Goal: Task Accomplishment & Management: Manage account settings

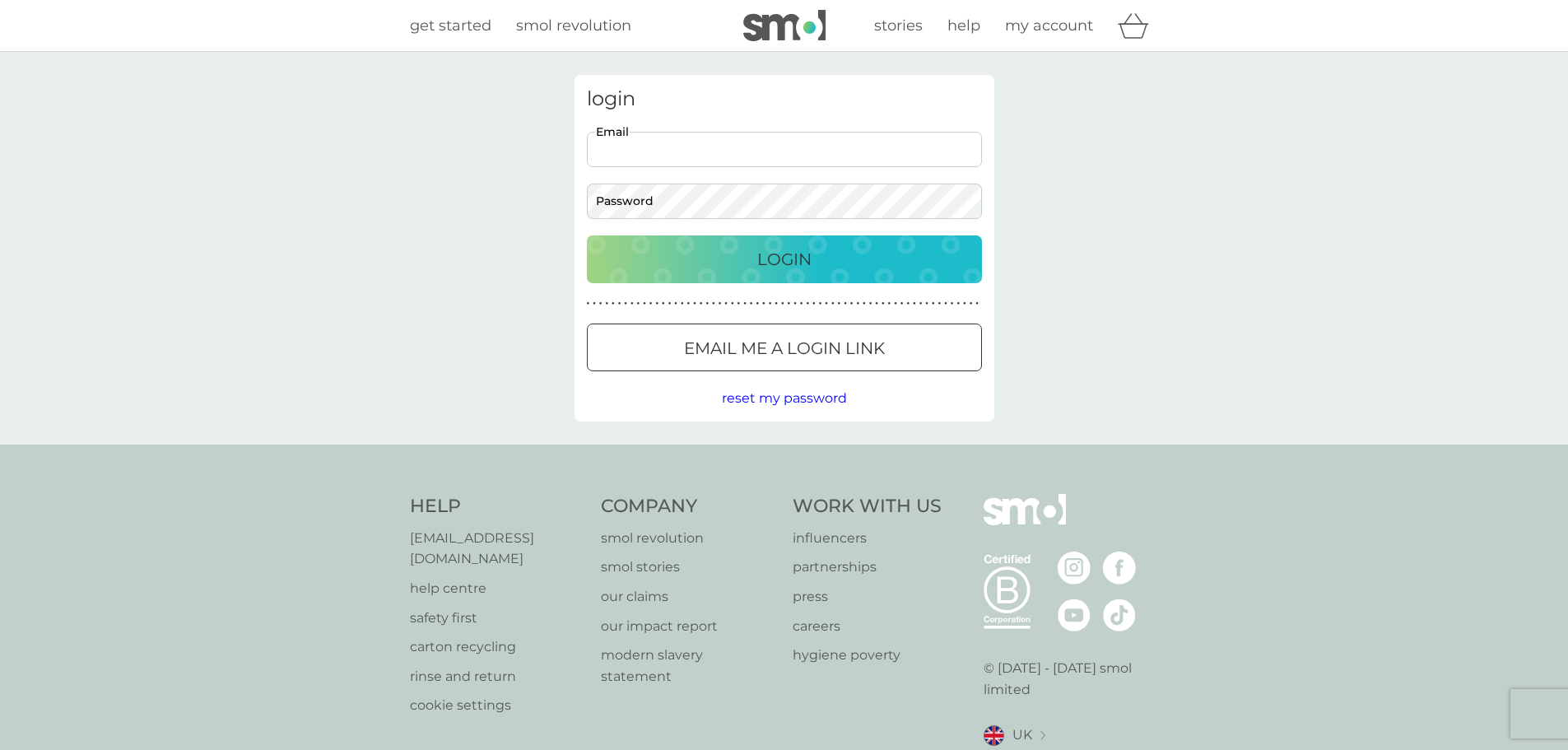
click at [683, 140] on input "Email" at bounding box center [784, 149] width 395 height 36
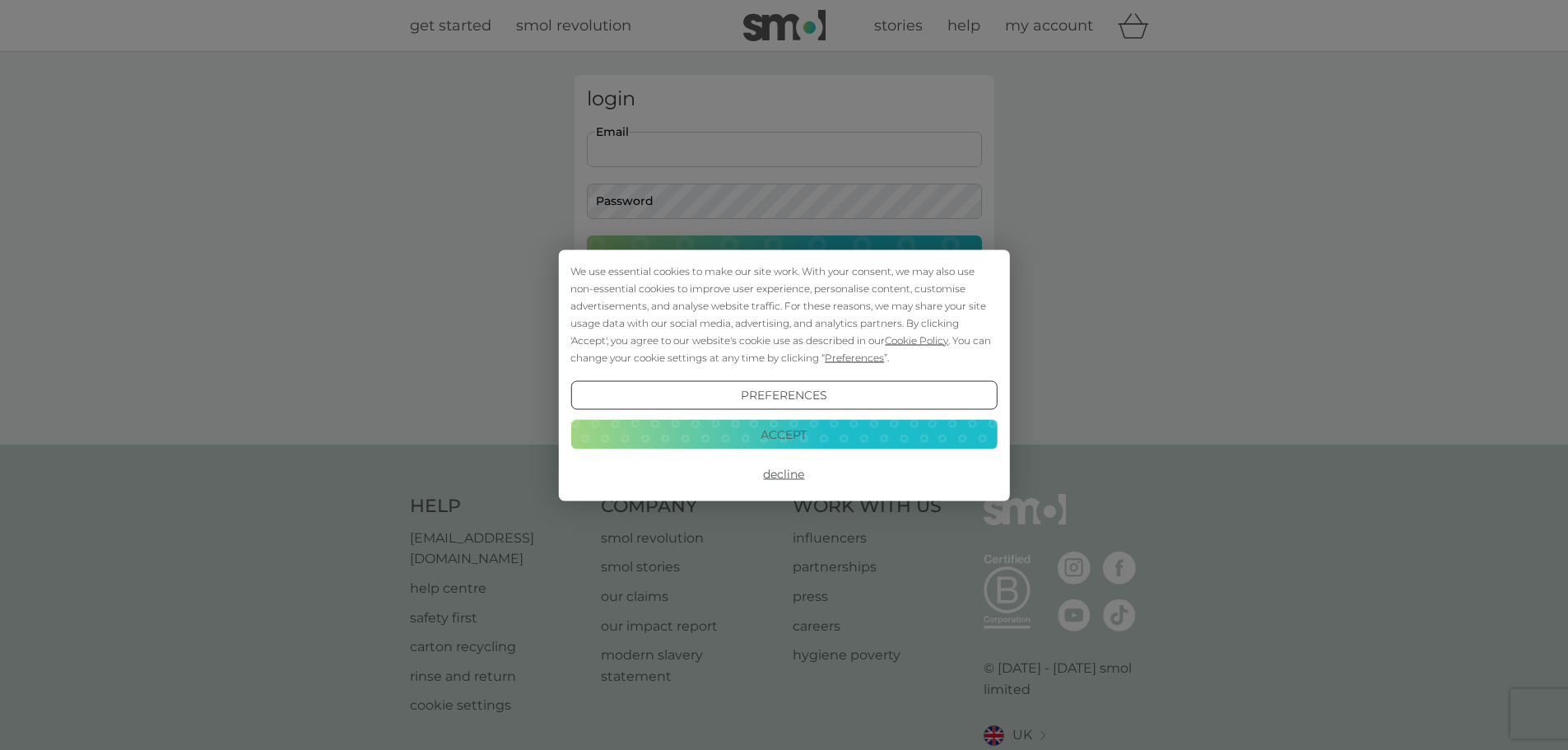
type input "[PERSON_NAME][EMAIL_ADDRESS][PERSON_NAME][DOMAIN_NAME]"
click at [633, 200] on div "We use essential cookies to make our site work. With your consent, we may also …" at bounding box center [784, 375] width 1568 height 750
click at [782, 429] on button "Accept" at bounding box center [784, 434] width 426 height 30
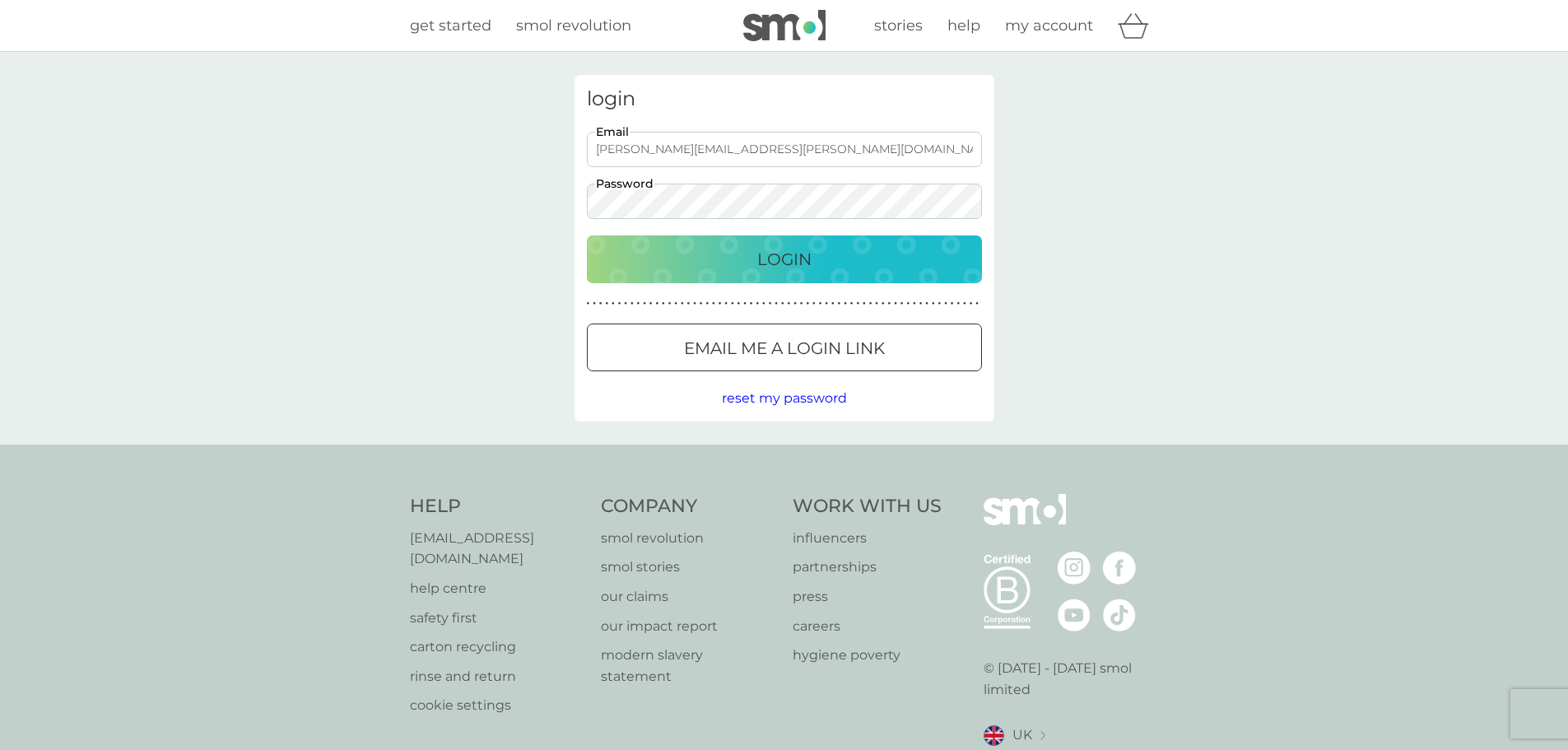
drag, startPoint x: 614, startPoint y: 266, endPoint x: 542, endPoint y: 276, distance: 72.7
click at [614, 265] on div "Login" at bounding box center [784, 259] width 362 height 26
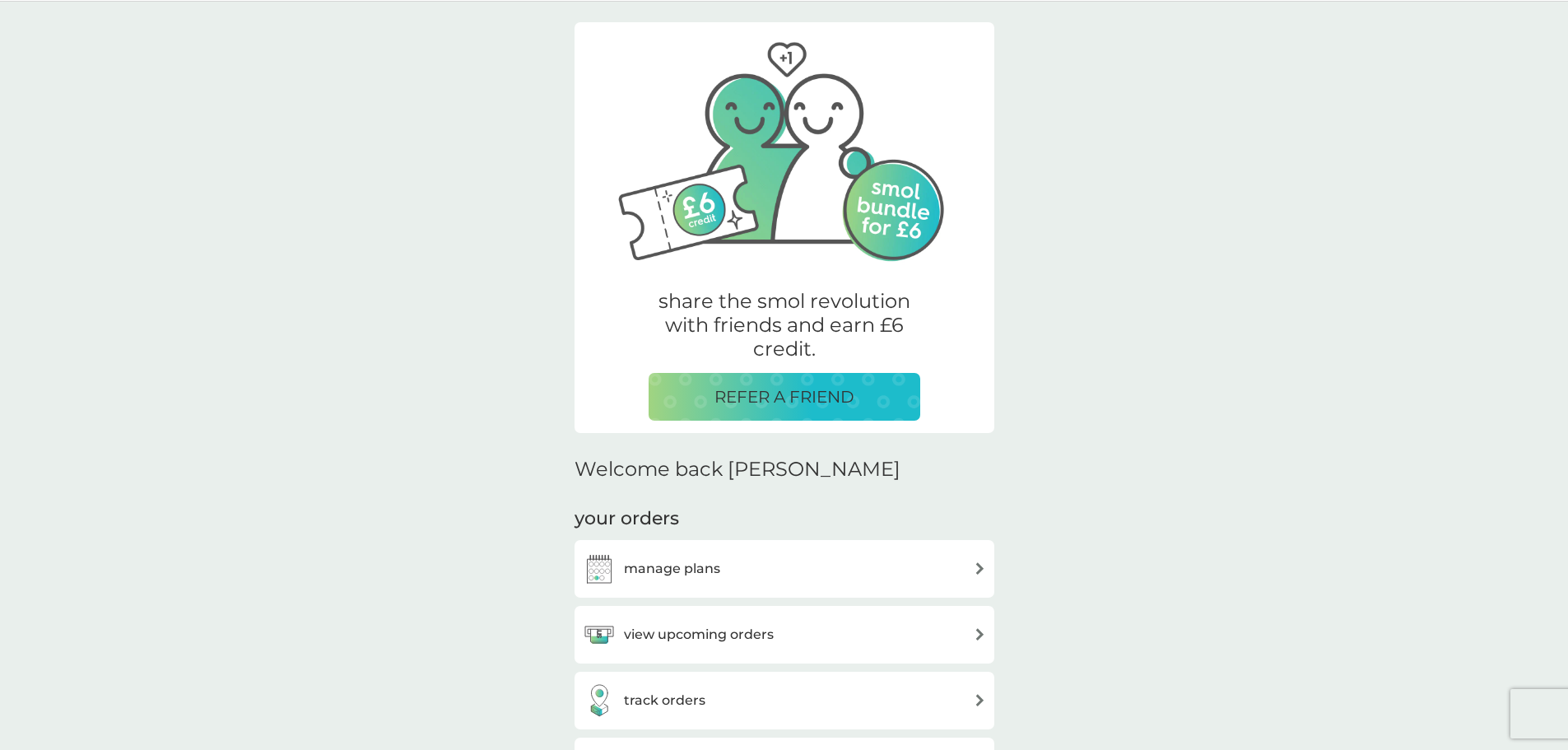
scroll to position [247, 0]
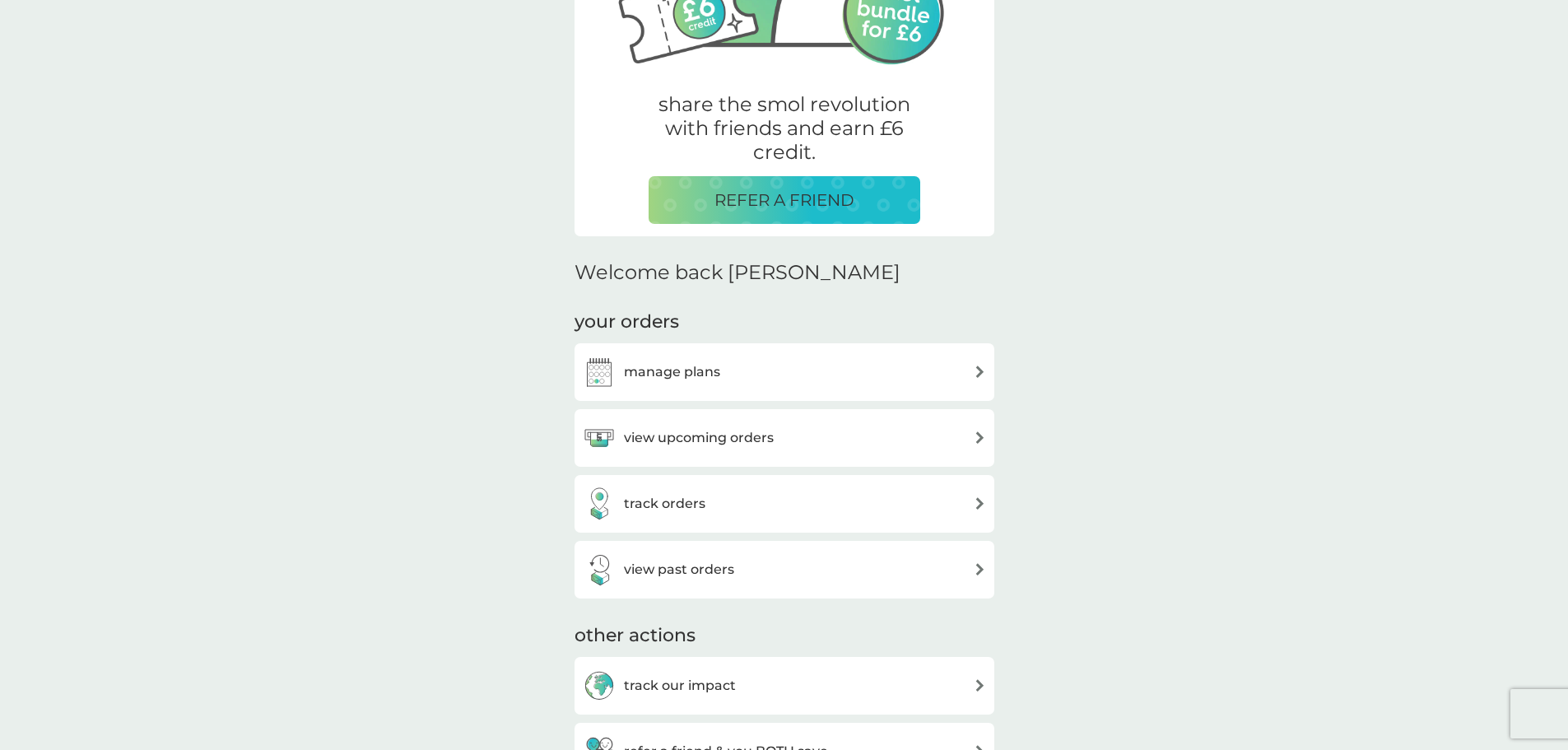
click at [692, 445] on h3 "view upcoming orders" at bounding box center [699, 438] width 150 height 21
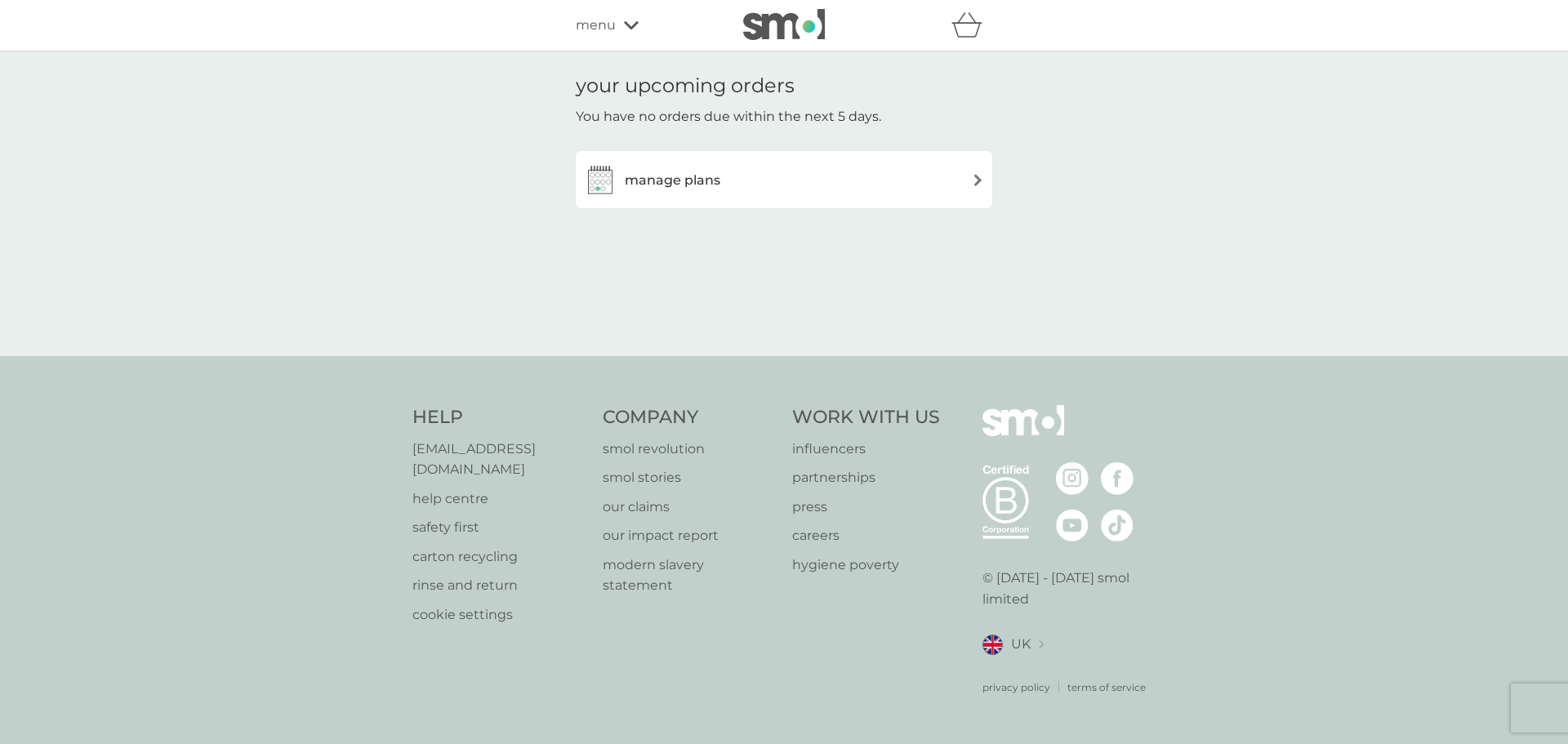
click at [690, 185] on h3 "manage plans" at bounding box center [673, 180] width 96 height 21
click at [696, 175] on h3 "manage plans" at bounding box center [673, 180] width 96 height 21
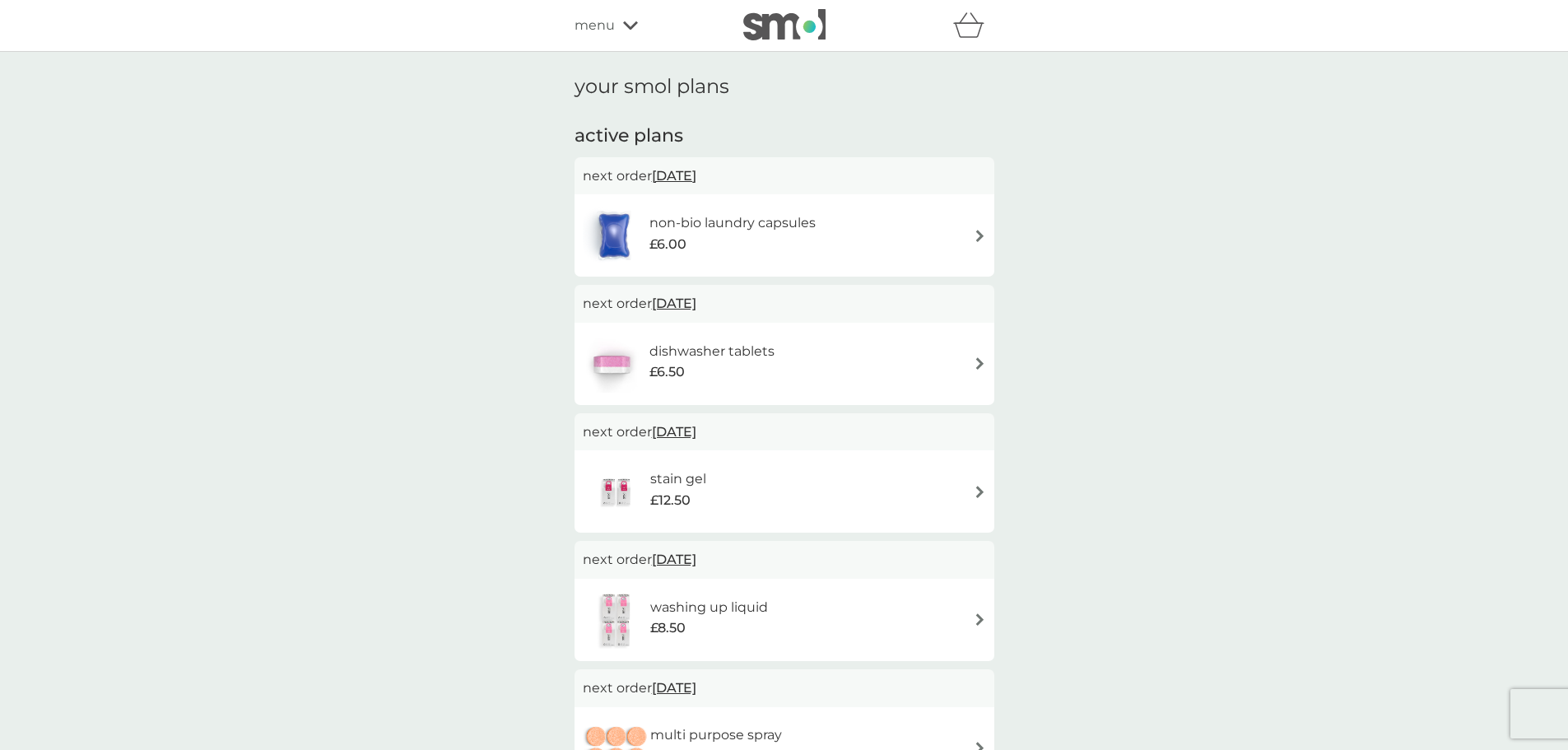
click at [960, 356] on div "dishwasher tablets £6.50" at bounding box center [784, 364] width 403 height 58
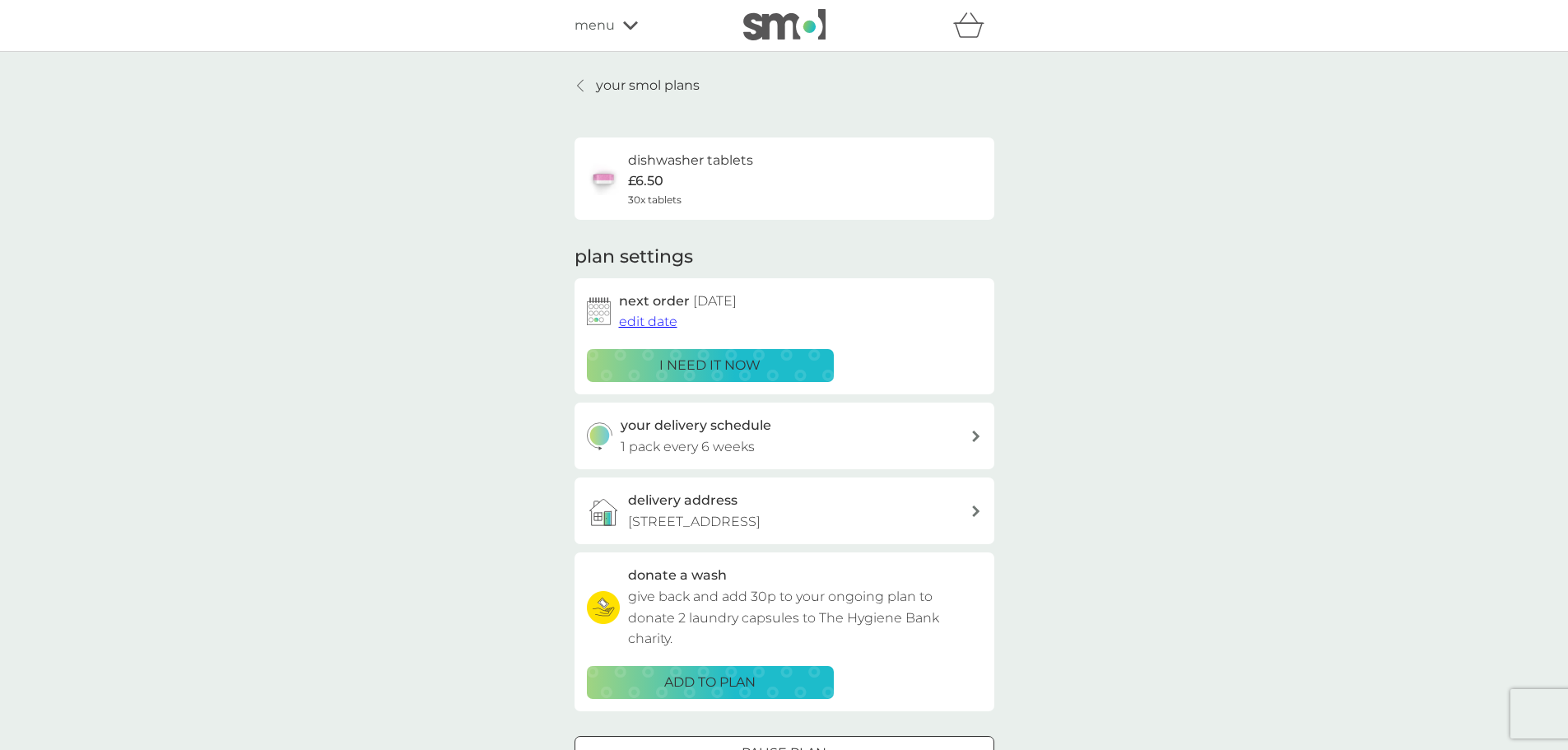
drag, startPoint x: 578, startPoint y: 86, endPoint x: 403, endPoint y: 221, distance: 221.0
click at [578, 86] on icon at bounding box center [580, 86] width 6 height 12
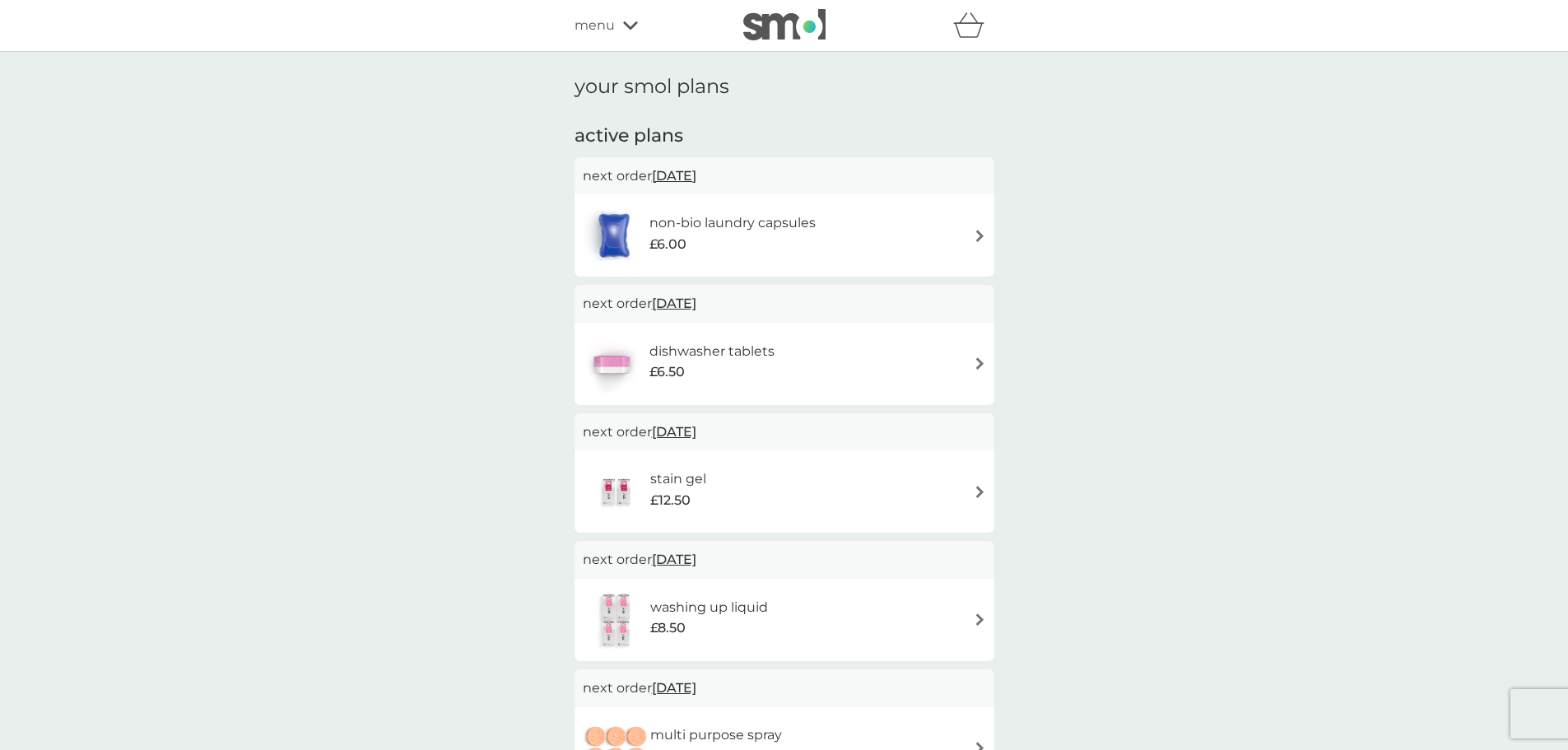
click at [603, 18] on span "menu" at bounding box center [594, 25] width 41 height 21
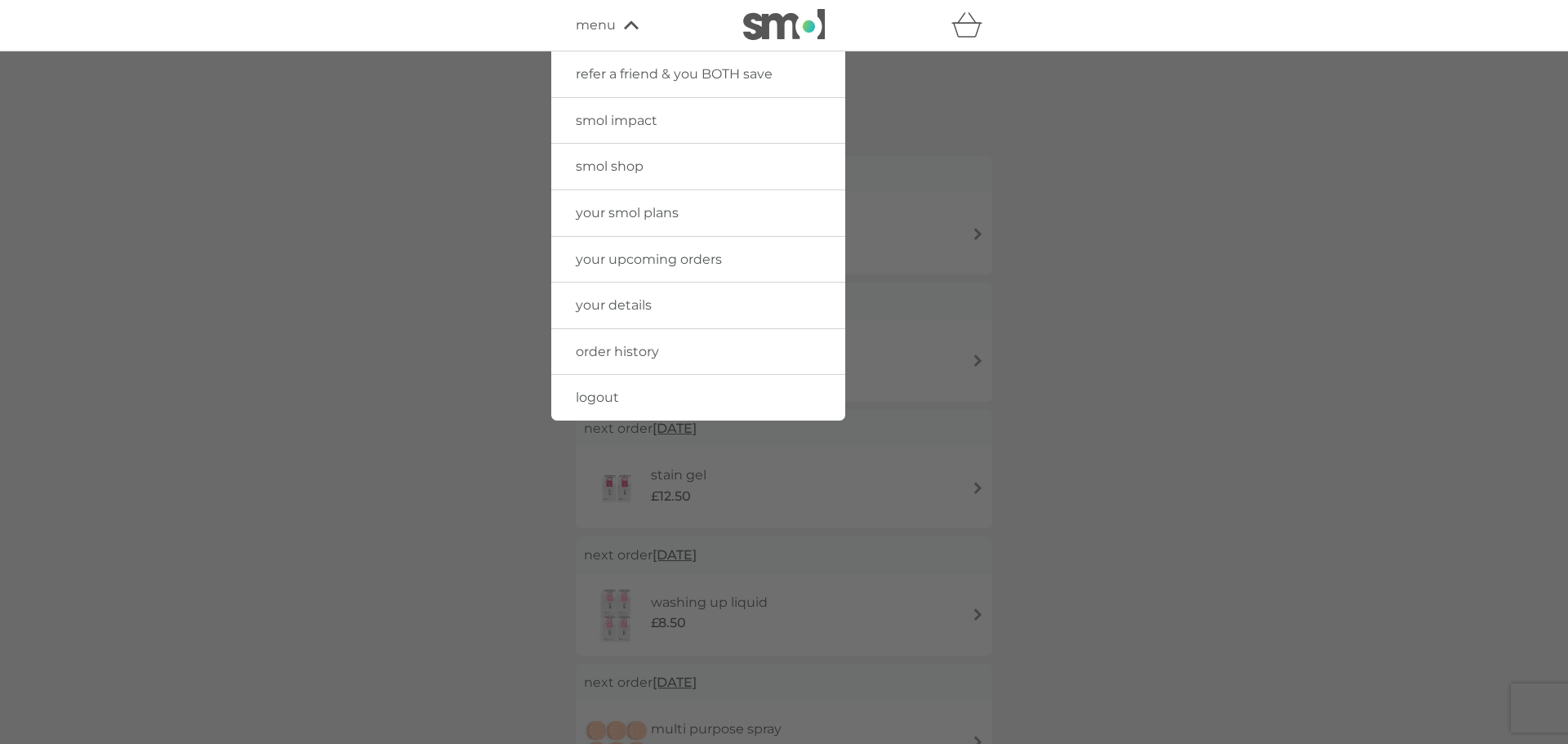
click at [611, 170] on span "smol shop" at bounding box center [609, 166] width 68 height 15
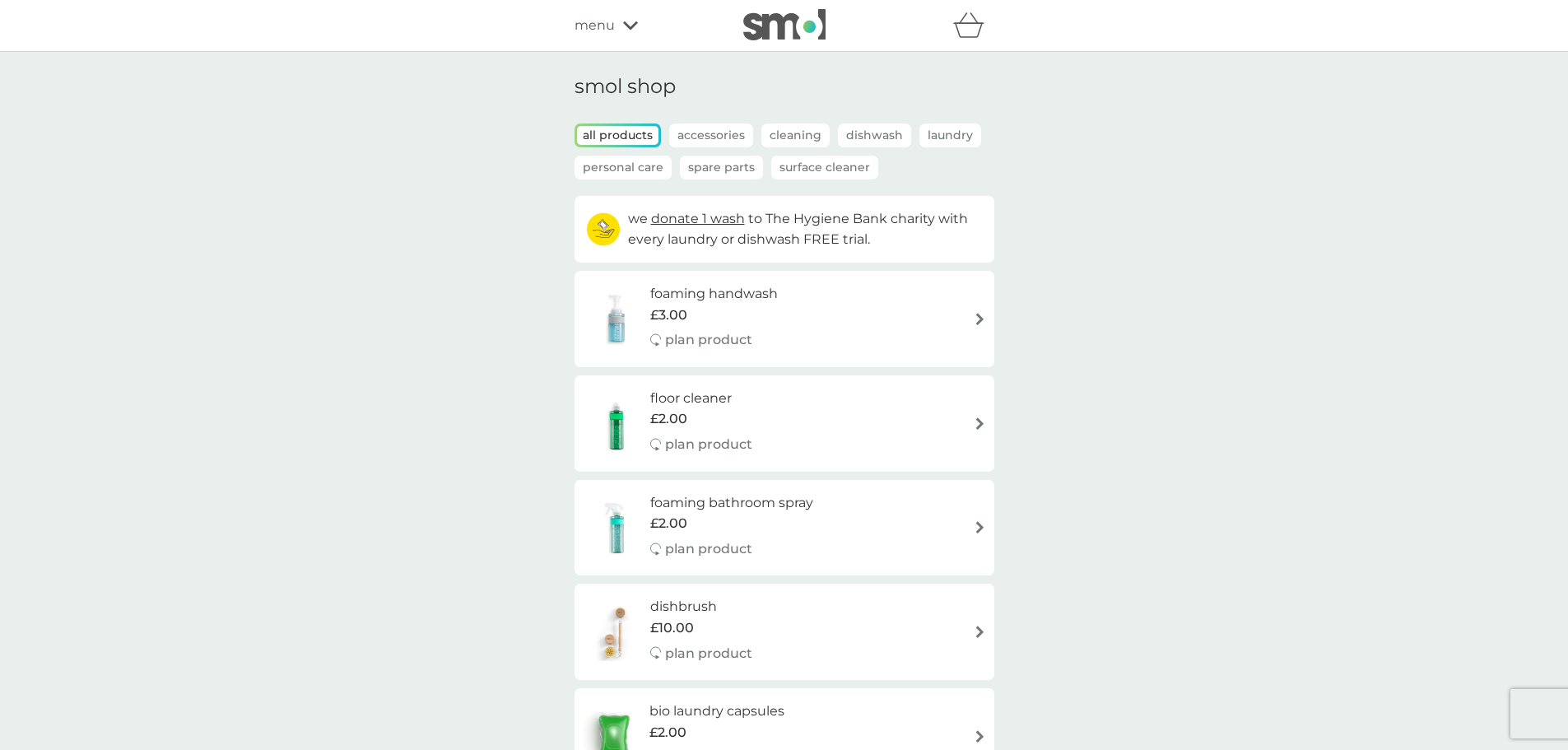
click at [980, 323] on img at bounding box center [979, 319] width 13 height 13
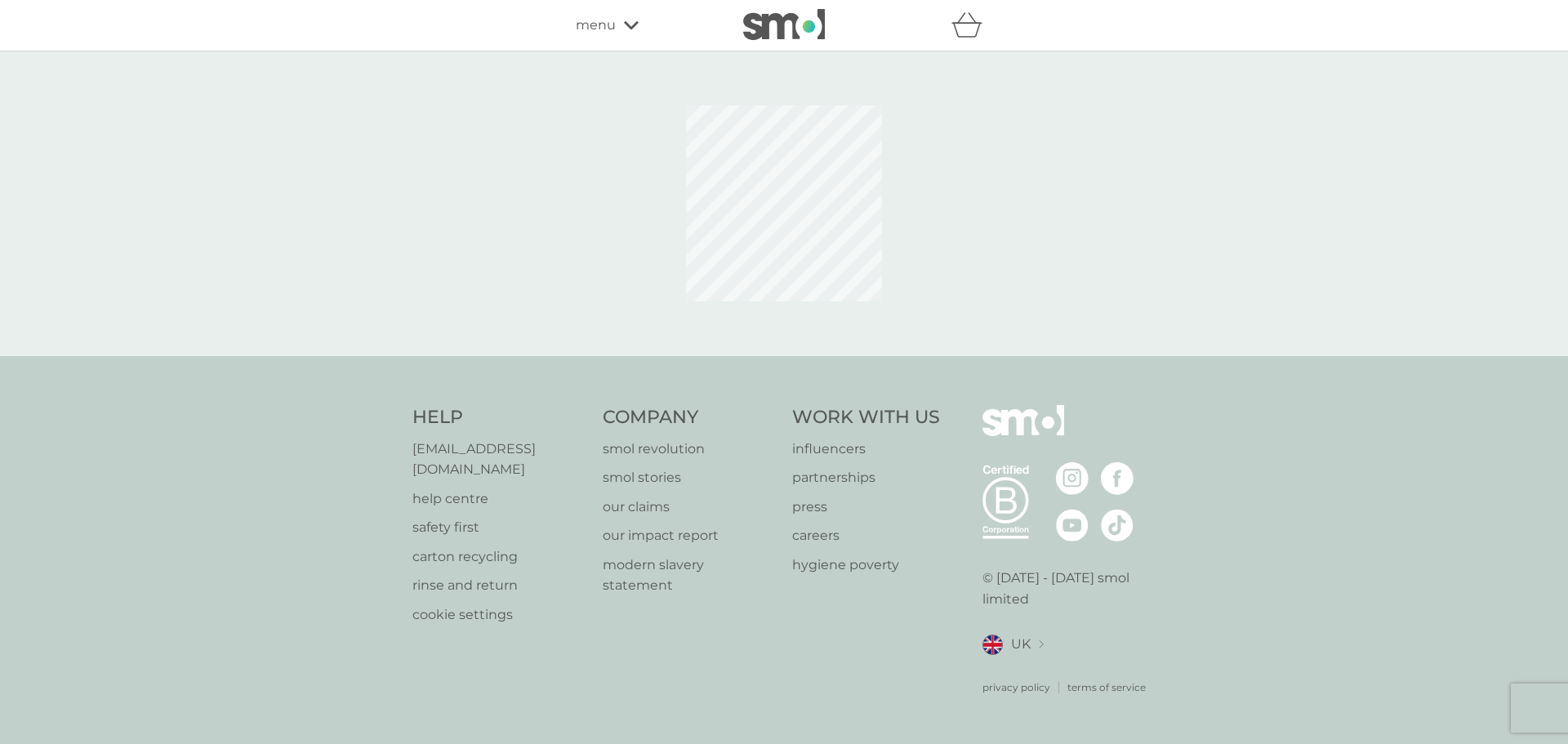
select select "119"
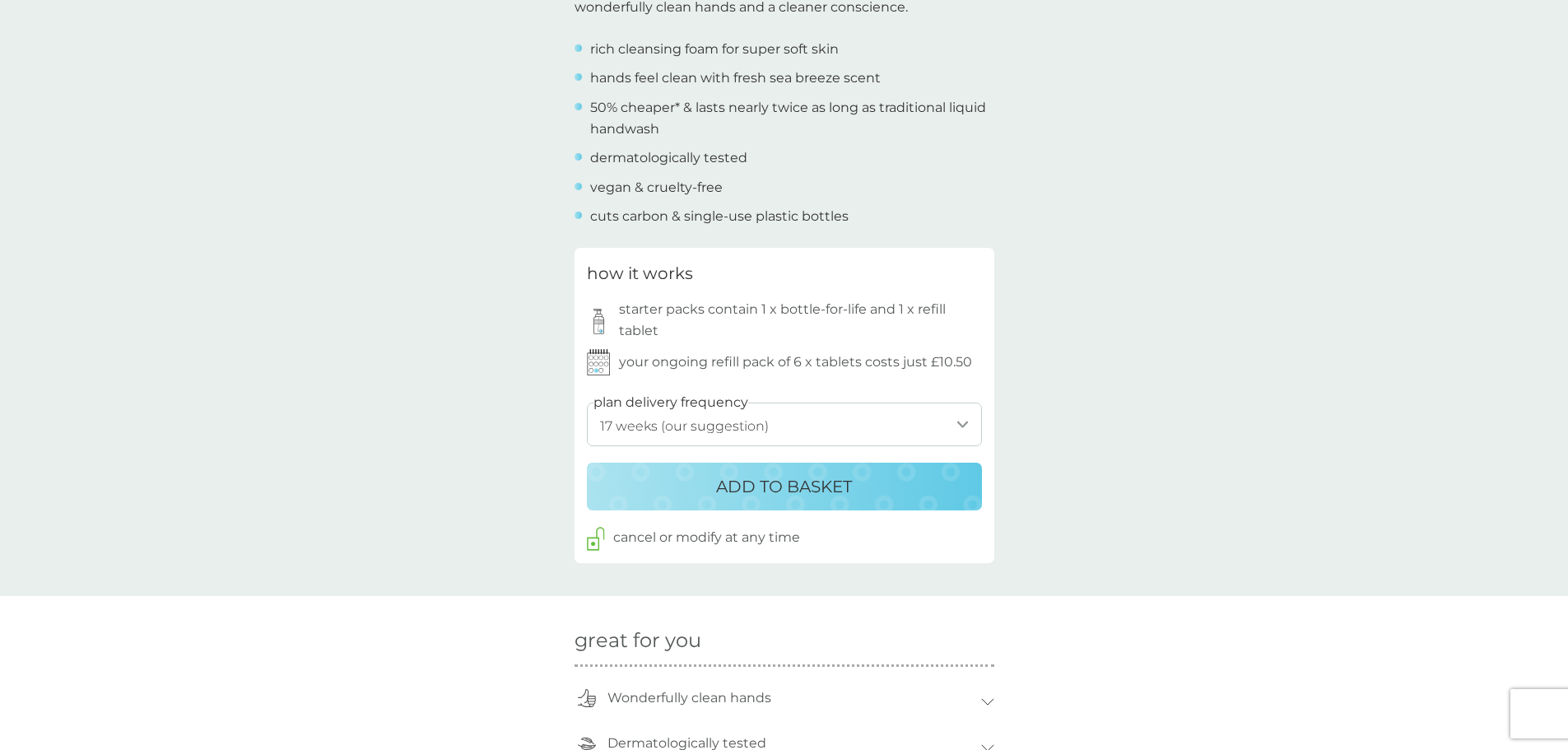
scroll to position [658, 0]
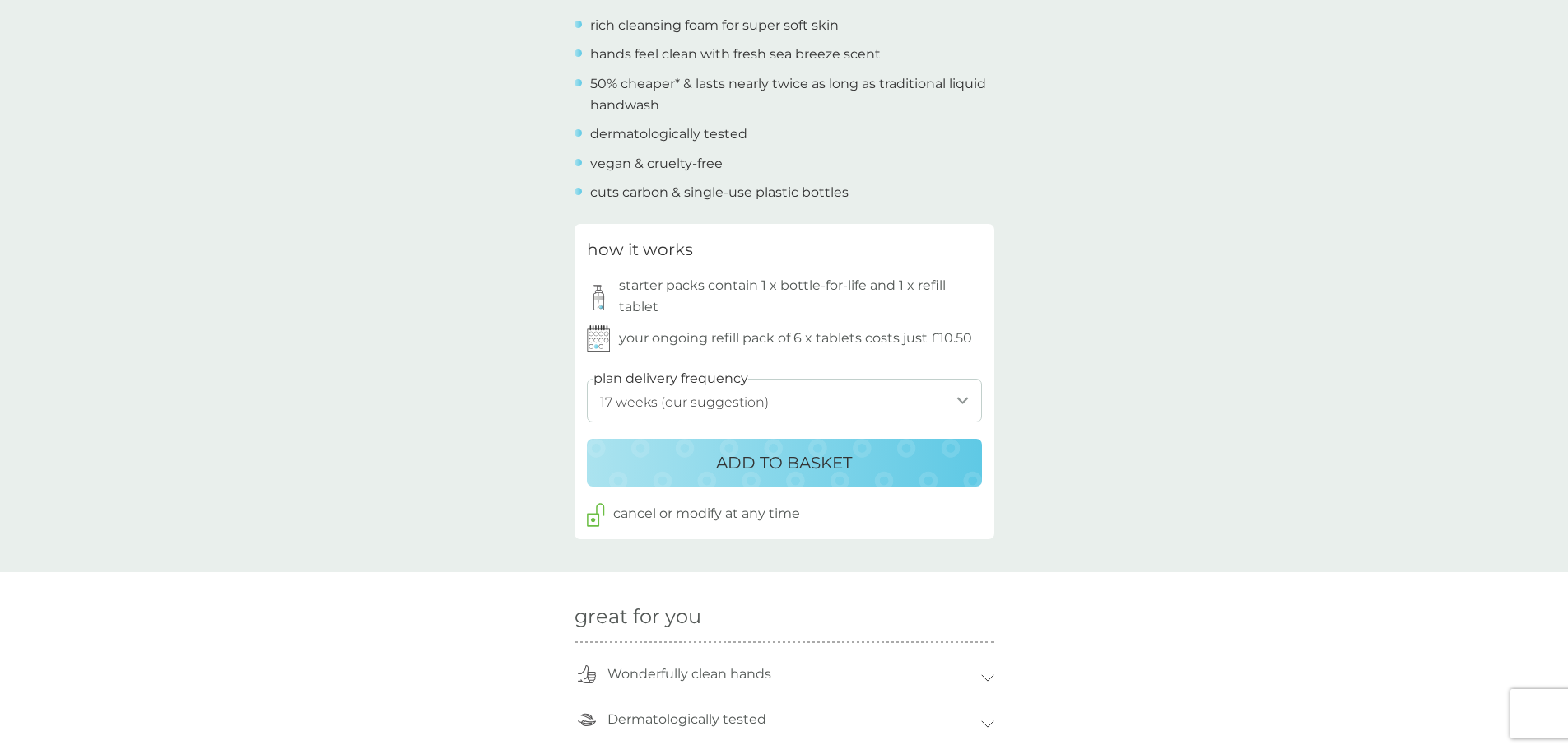
click at [800, 461] on p "ADD TO BASKET" at bounding box center [784, 462] width 136 height 26
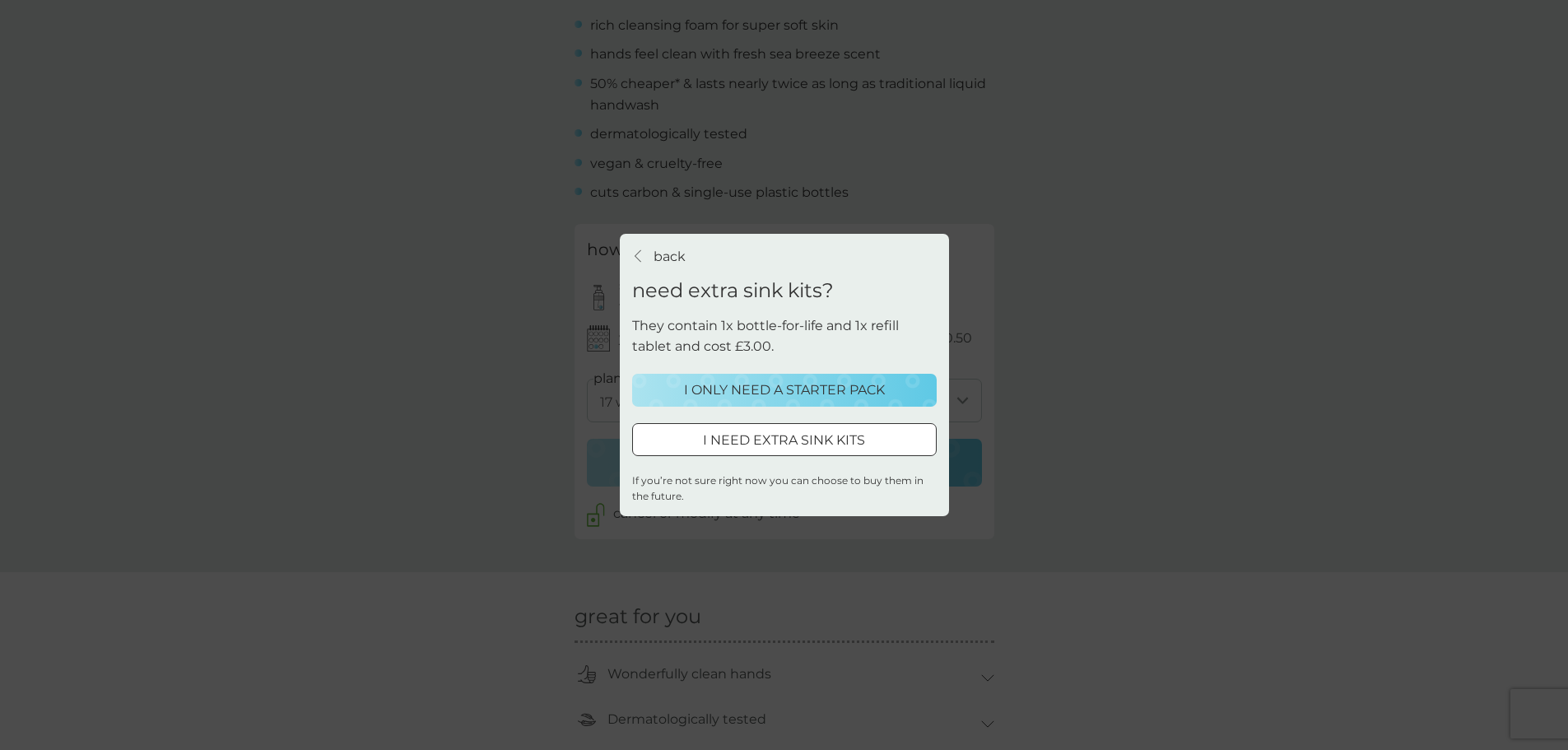
click at [752, 389] on p "I ONLY NEED A STARTER PACK" at bounding box center [784, 390] width 201 height 21
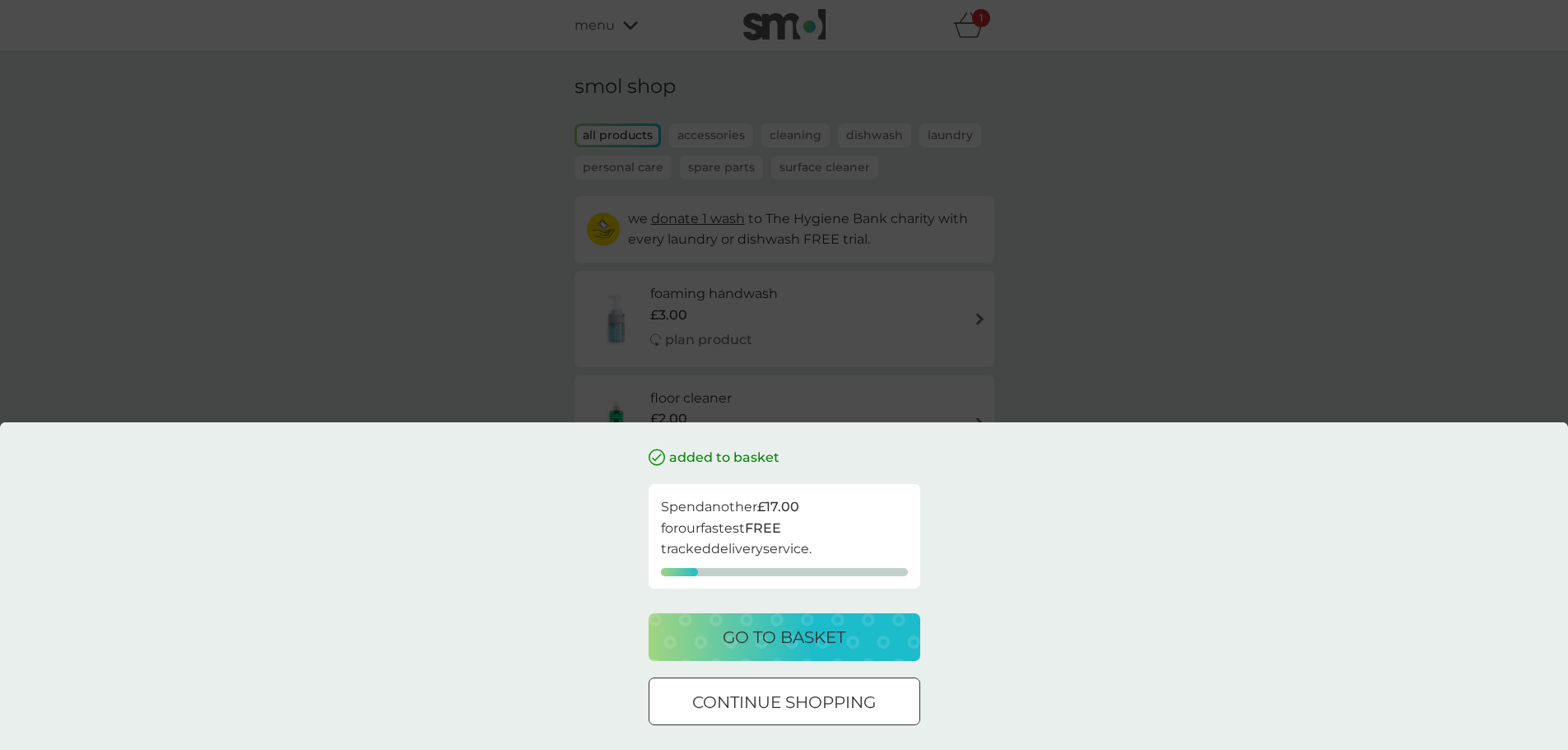
click at [451, 244] on div "added to basket Spend another £17.00 for our fastest FREE tracked delivery serv…" at bounding box center [784, 375] width 1568 height 750
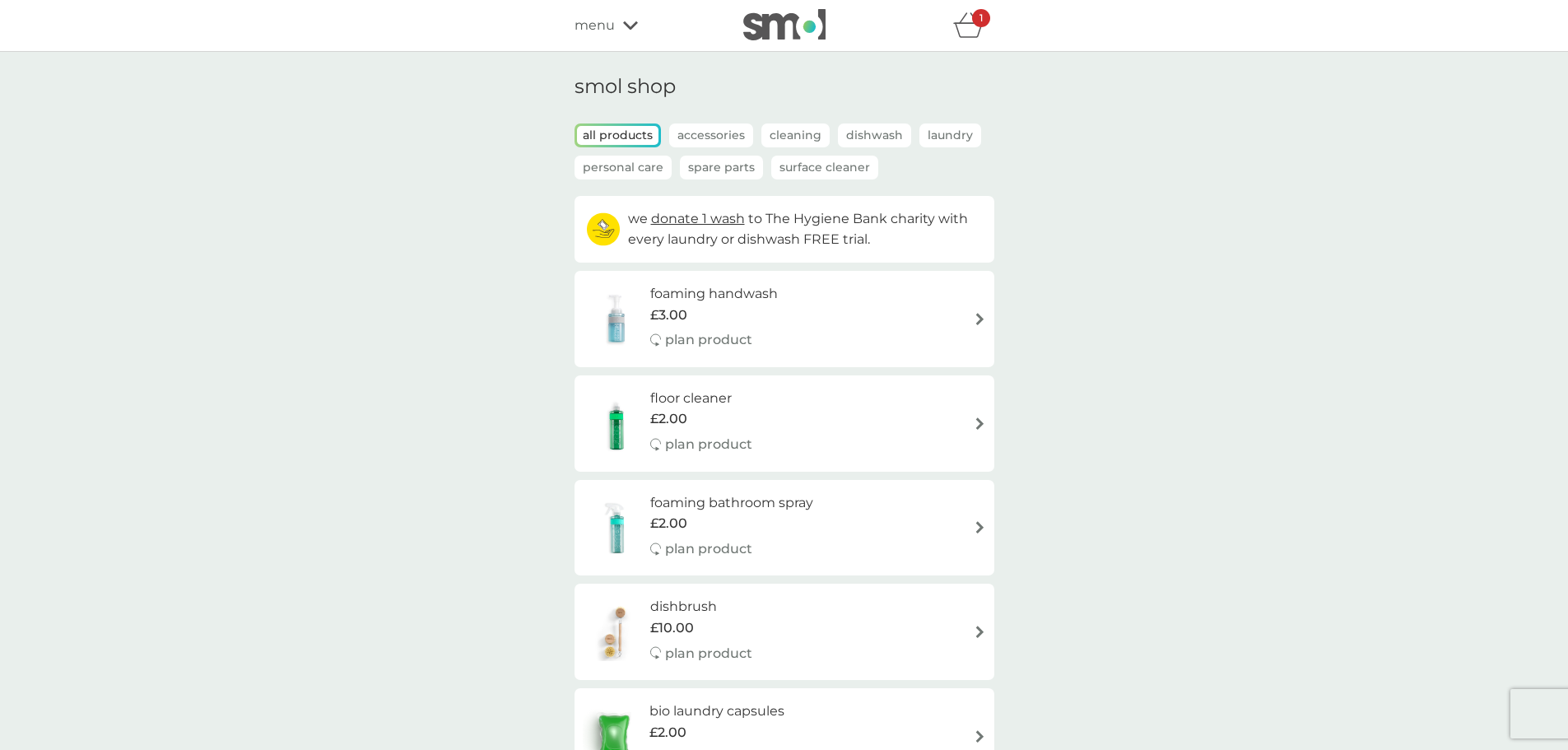
click at [651, 20] on div "menu" at bounding box center [644, 25] width 140 height 21
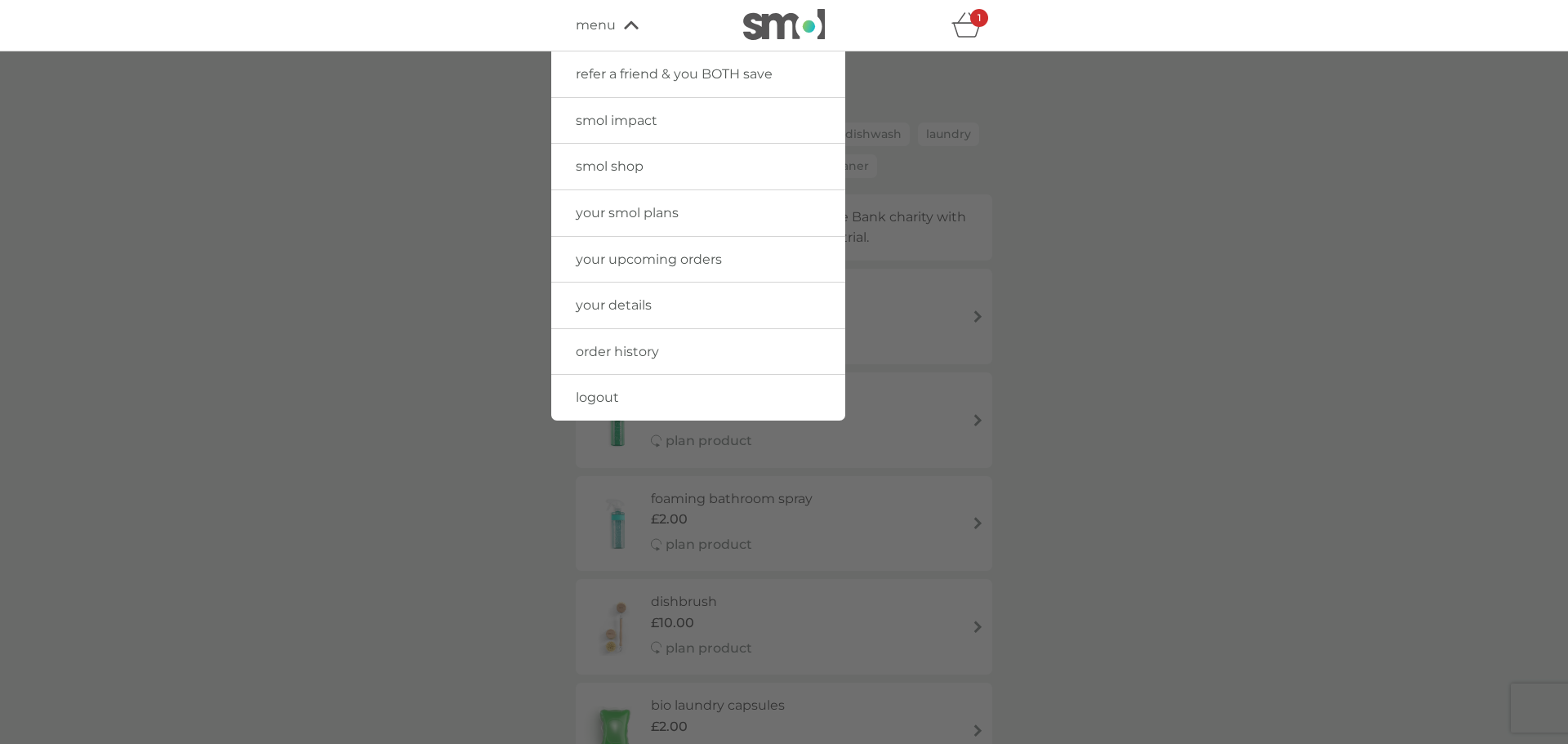
click at [656, 213] on span "your smol plans" at bounding box center [626, 213] width 102 height 15
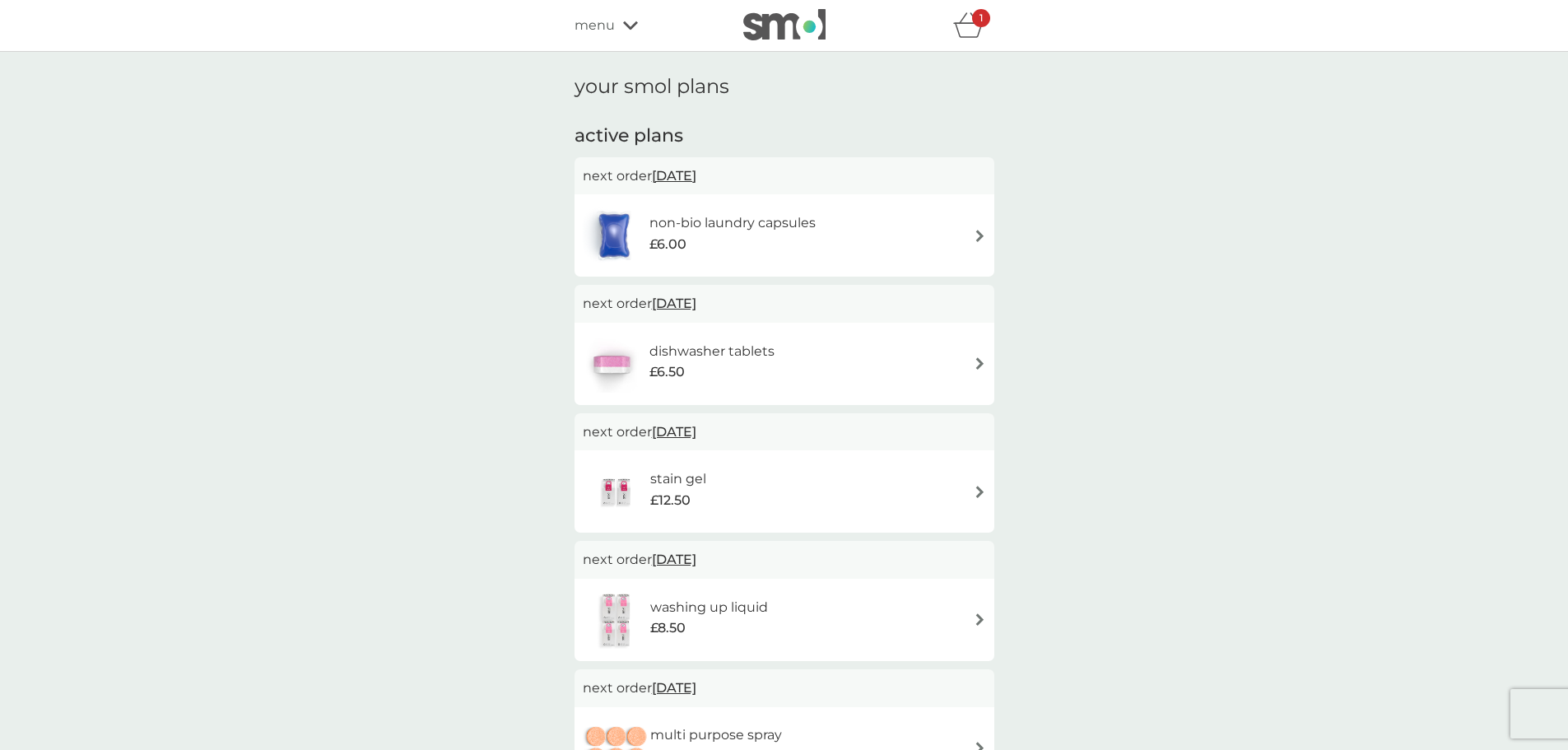
click at [983, 233] on img at bounding box center [979, 236] width 13 height 13
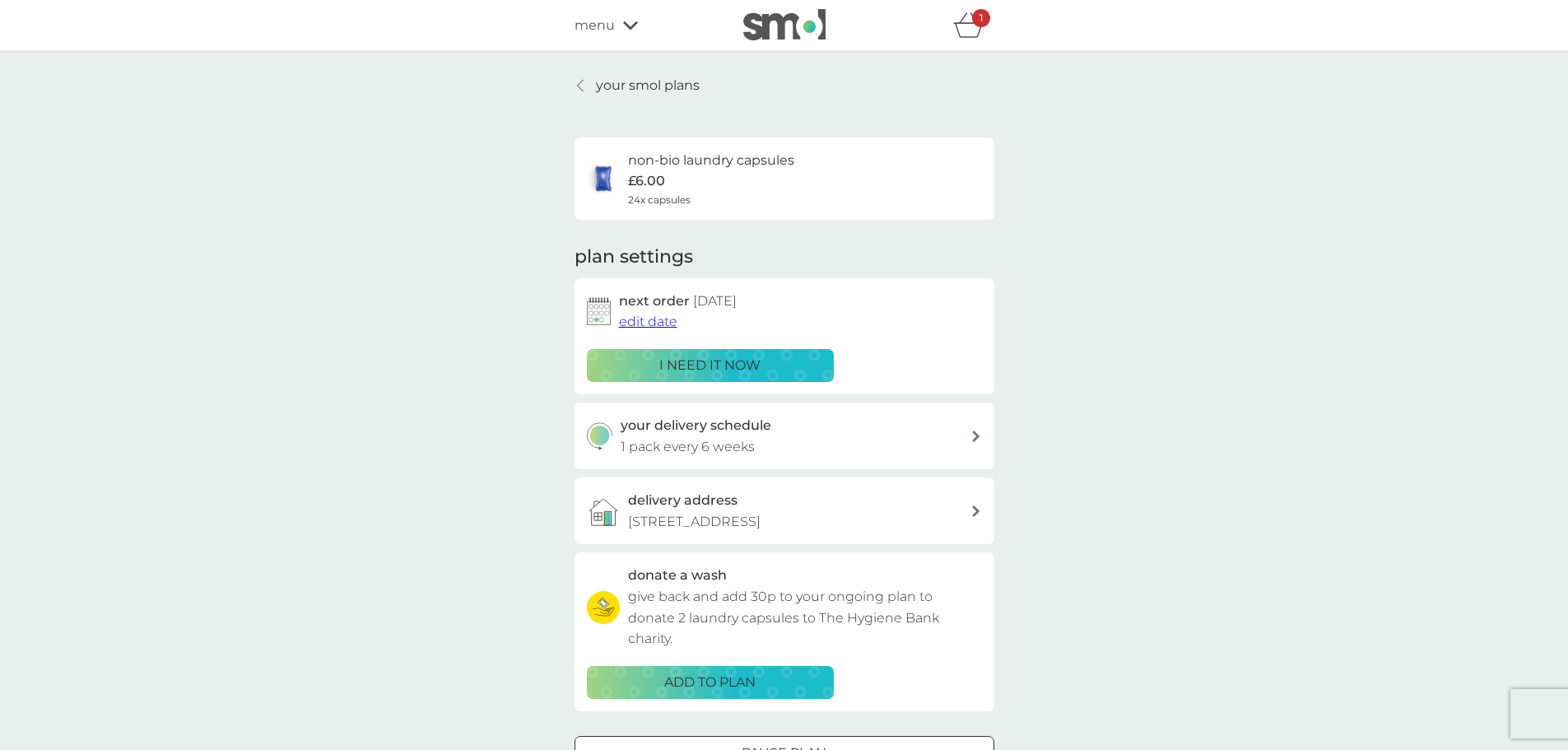
click at [636, 316] on span "edit date" at bounding box center [647, 321] width 59 height 15
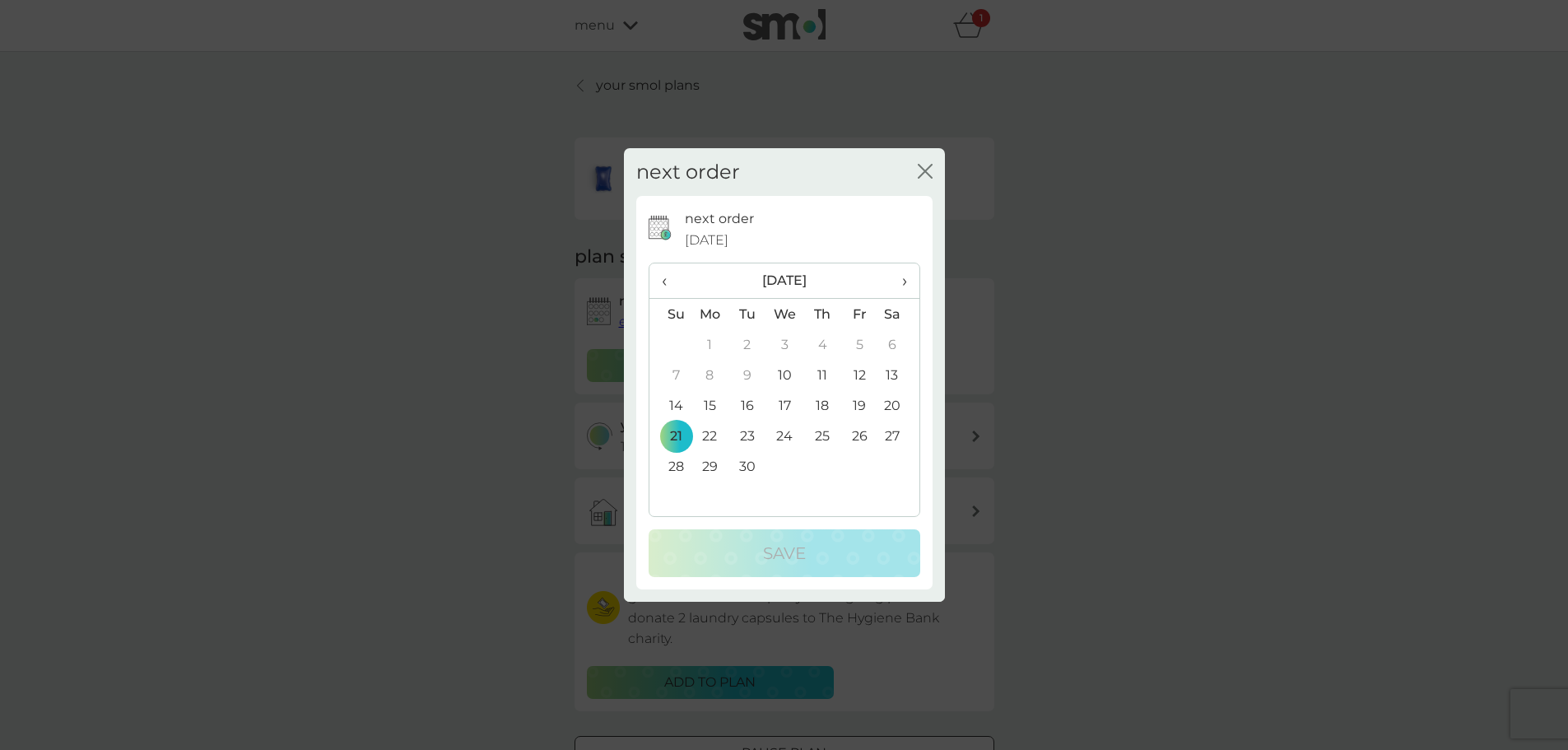
click at [906, 287] on span "›" at bounding box center [897, 281] width 16 height 35
click at [852, 460] on td "31" at bounding box center [859, 466] width 37 height 31
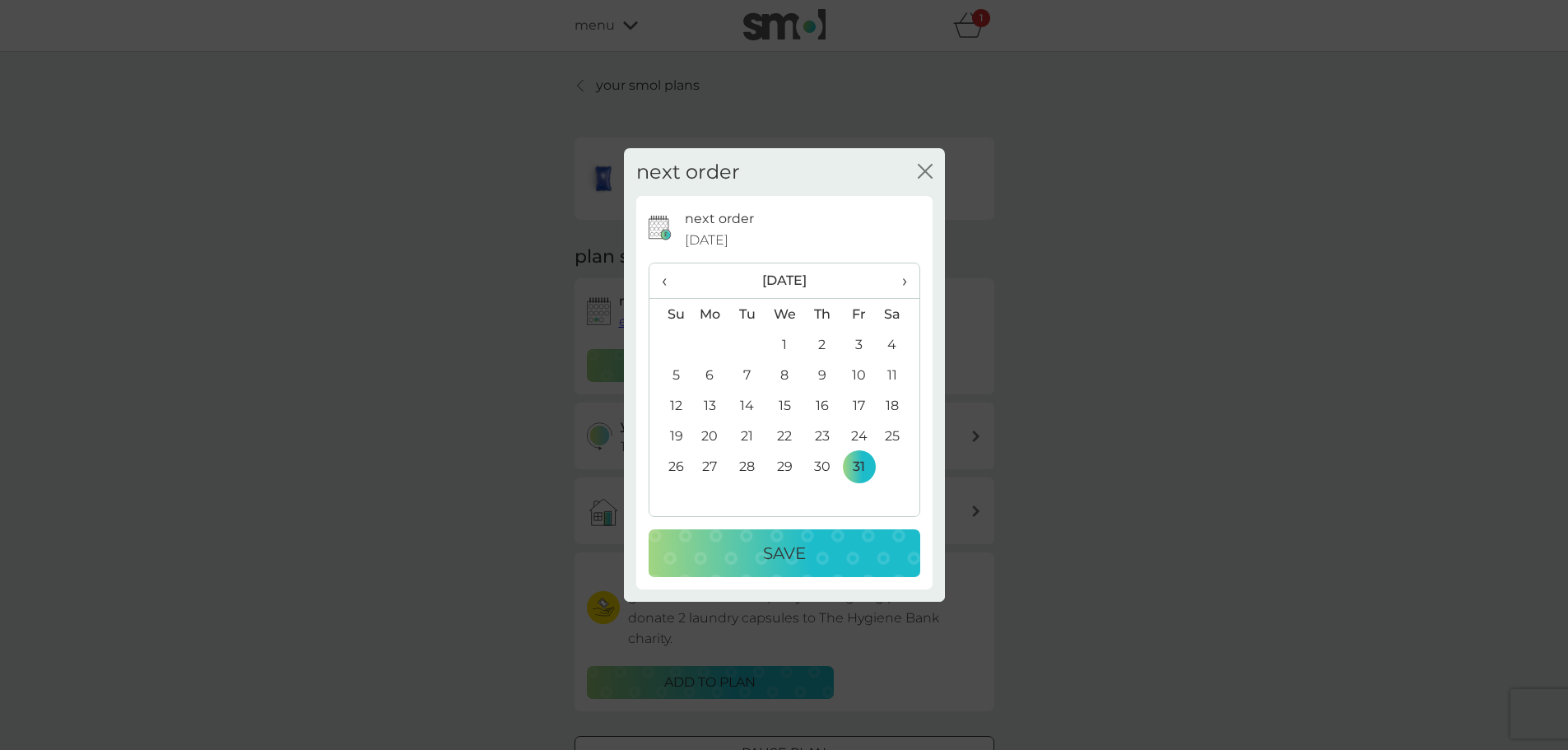
drag, startPoint x: 754, startPoint y: 549, endPoint x: 707, endPoint y: 552, distance: 47.1
click at [756, 551] on div "Save" at bounding box center [784, 553] width 238 height 26
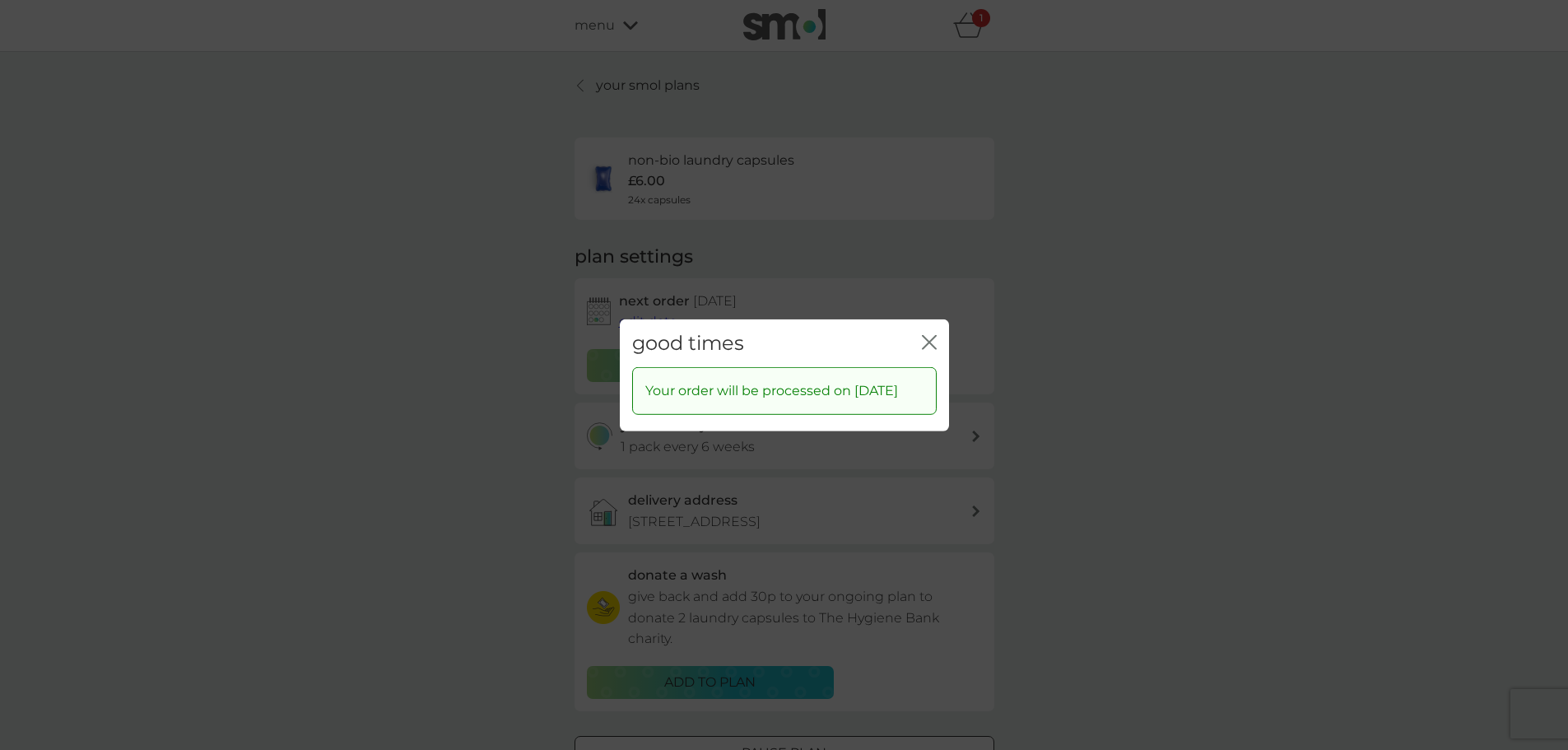
click at [931, 334] on icon "close" at bounding box center [928, 341] width 14 height 14
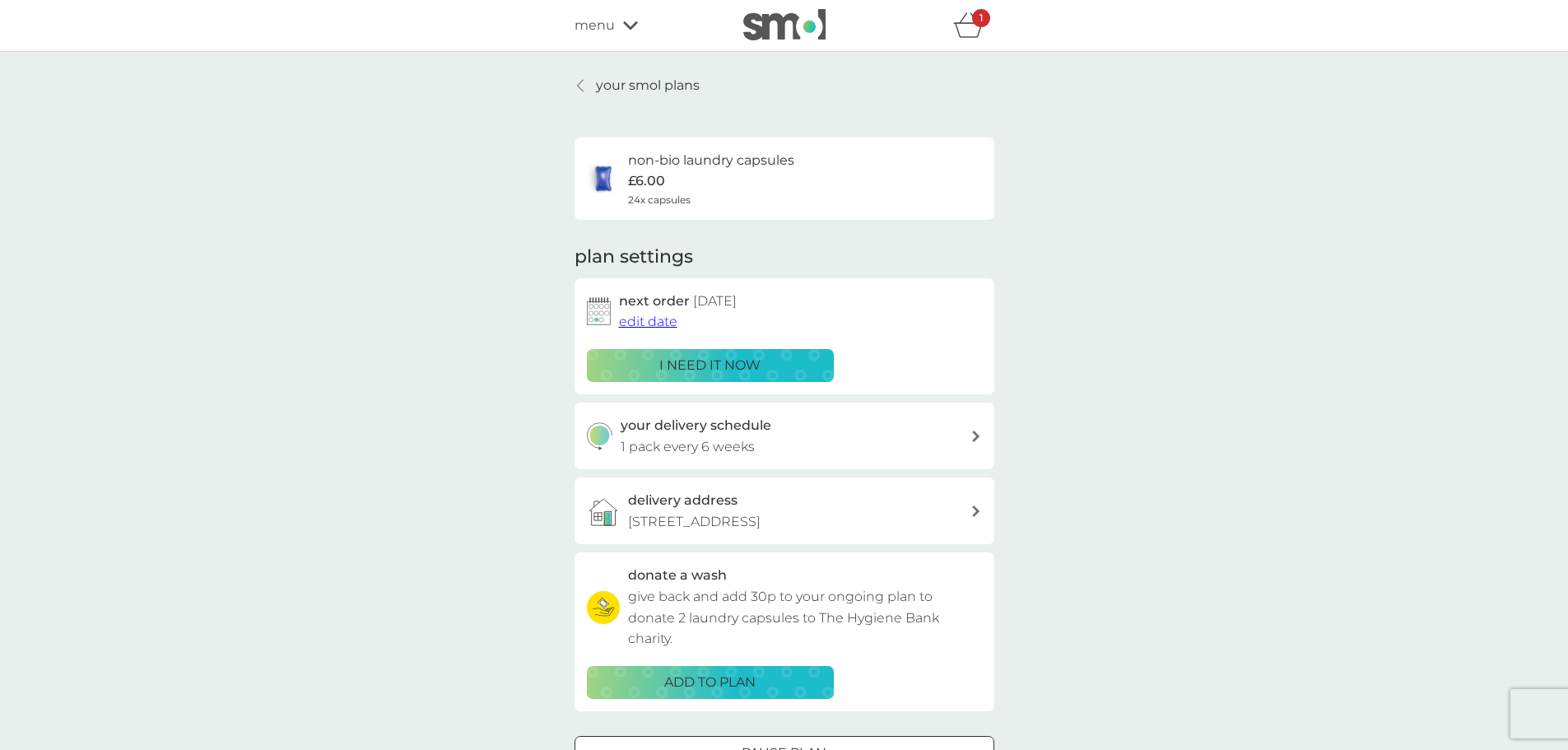
click at [623, 77] on p "your smol plans" at bounding box center [647, 86] width 103 height 21
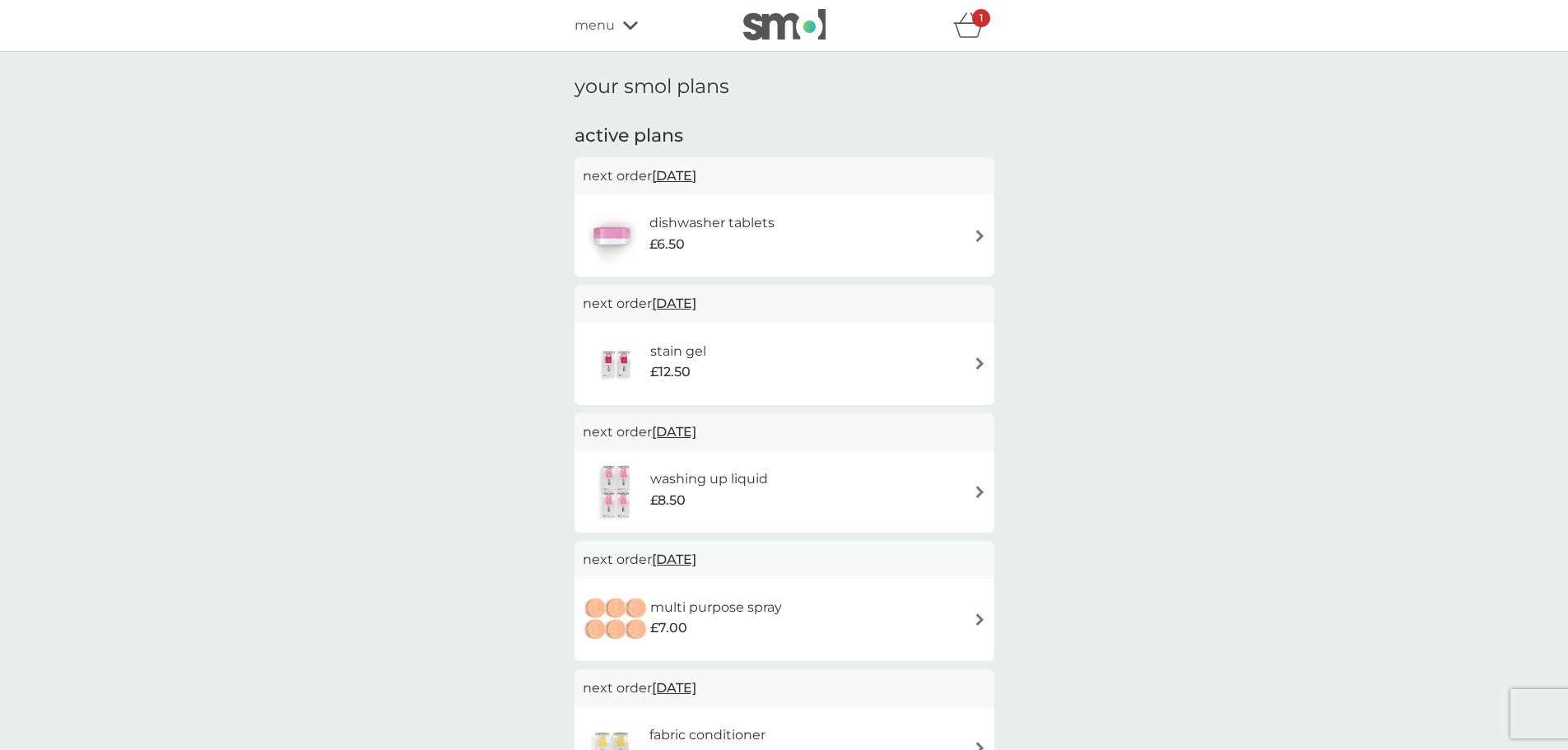
click at [979, 232] on img at bounding box center [979, 236] width 13 height 13
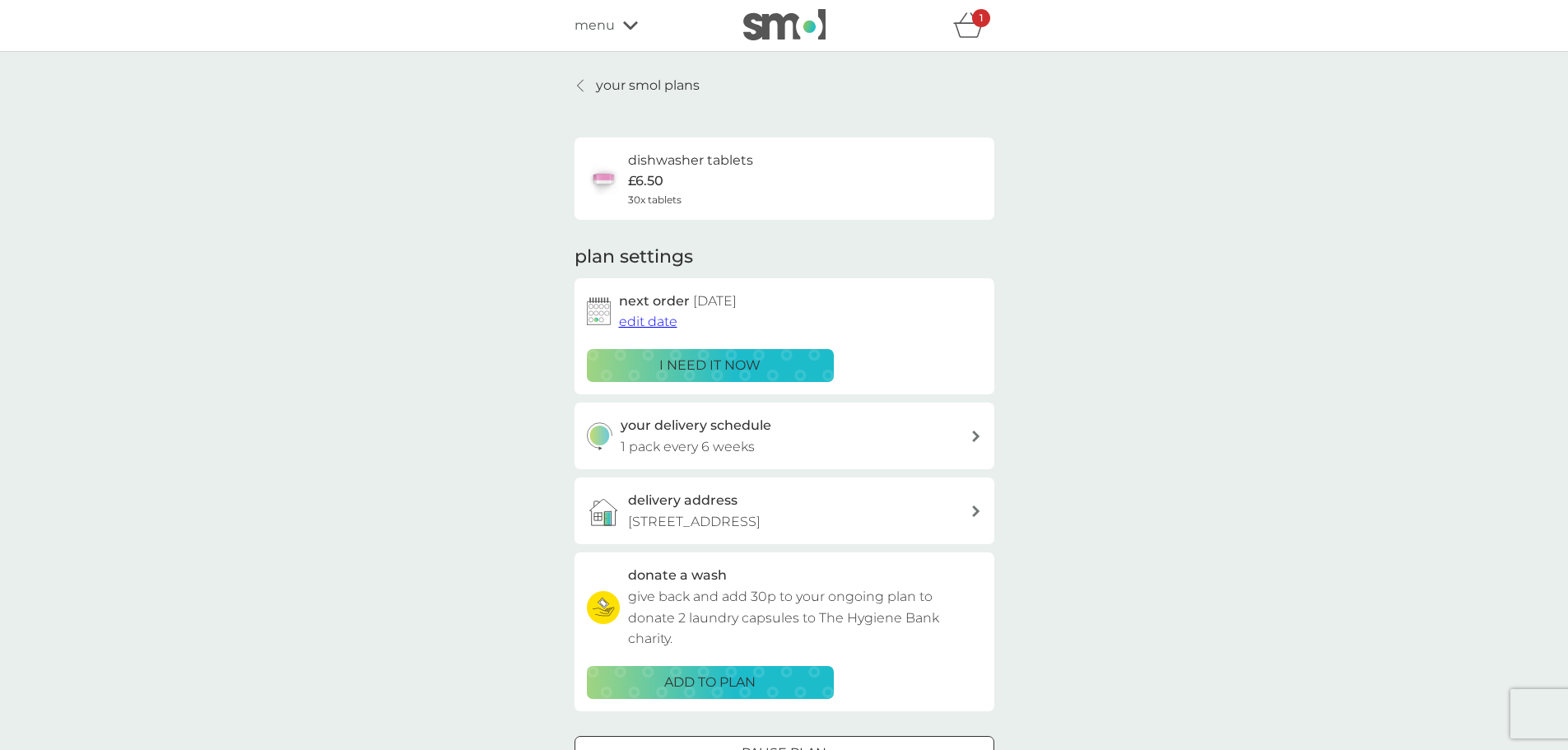
click at [648, 321] on span "edit date" at bounding box center [647, 321] width 59 height 15
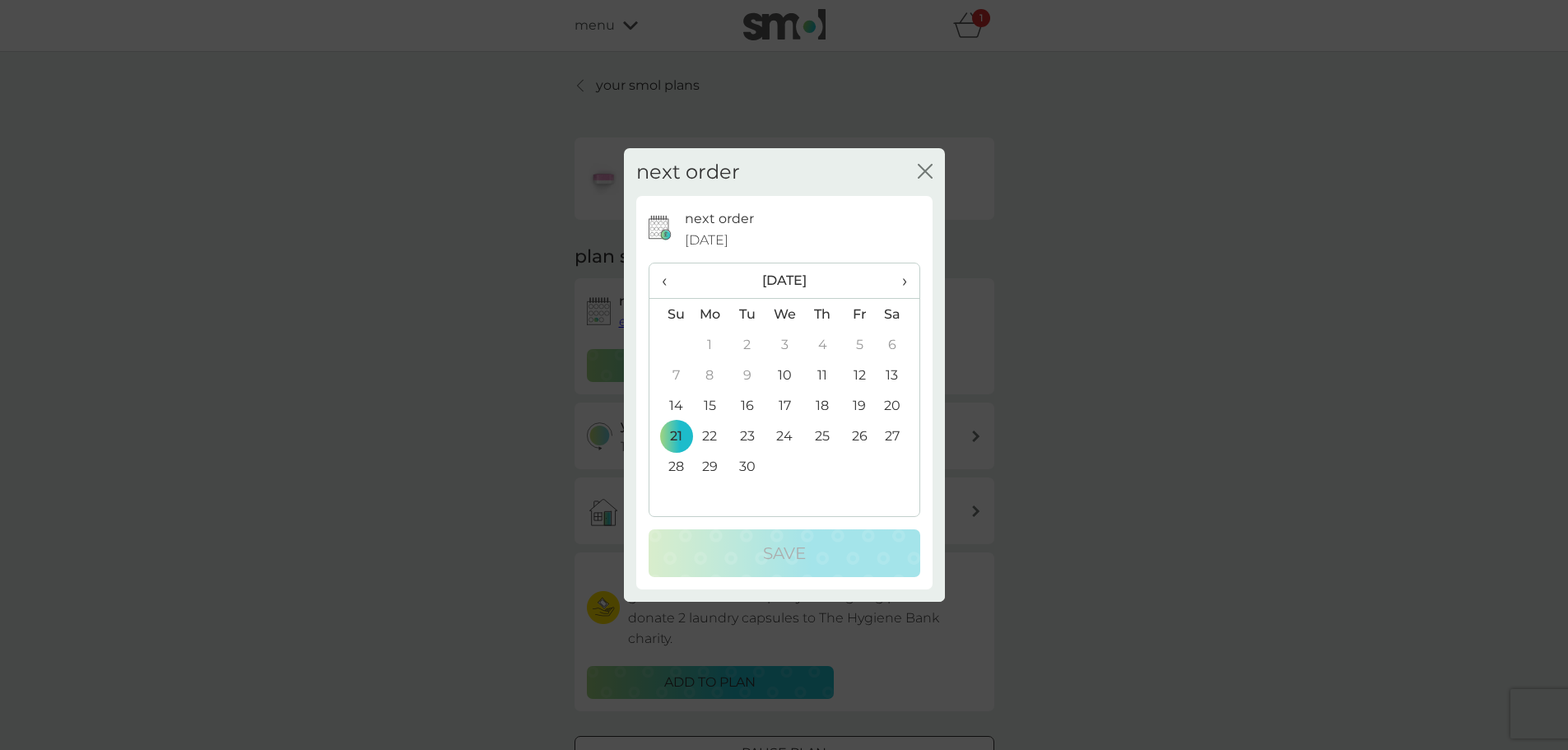
click at [909, 277] on th "›" at bounding box center [897, 281] width 41 height 36
drag, startPoint x: 851, startPoint y: 462, endPoint x: 848, endPoint y: 476, distance: 14.3
click at [852, 462] on td "31" at bounding box center [859, 466] width 37 height 31
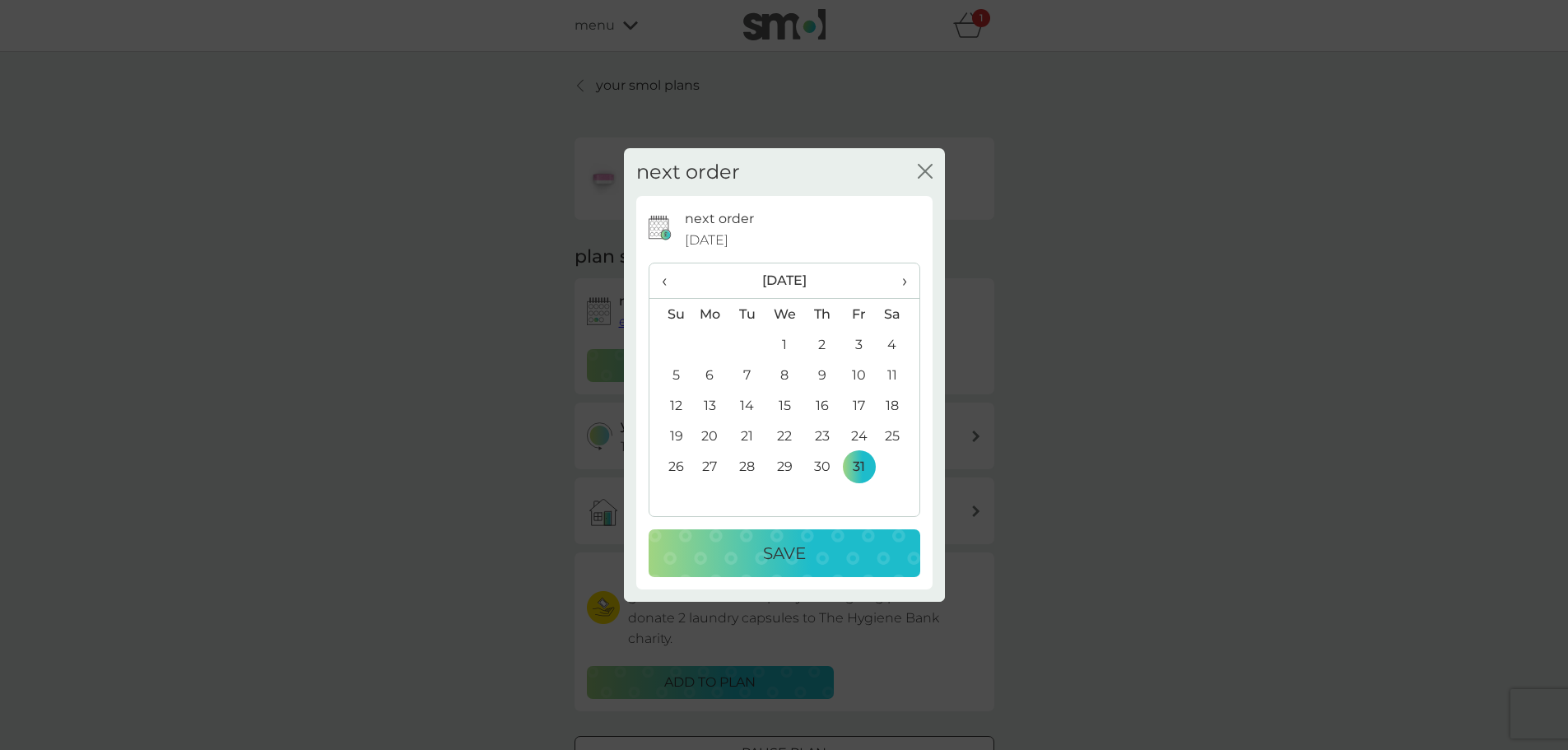
click at [803, 569] on button "Save" at bounding box center [784, 553] width 272 height 47
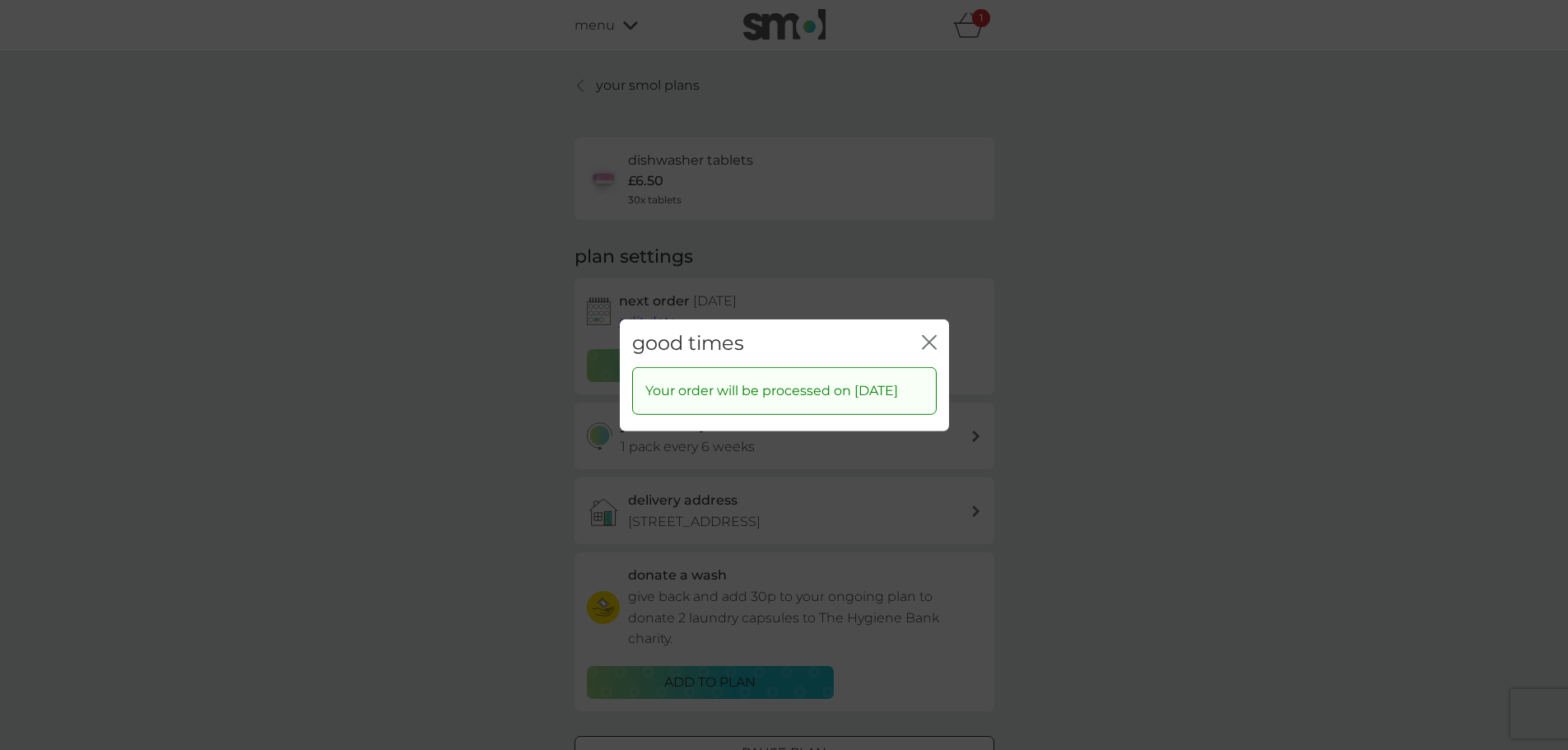
click at [936, 334] on icon "close" at bounding box center [928, 341] width 14 height 14
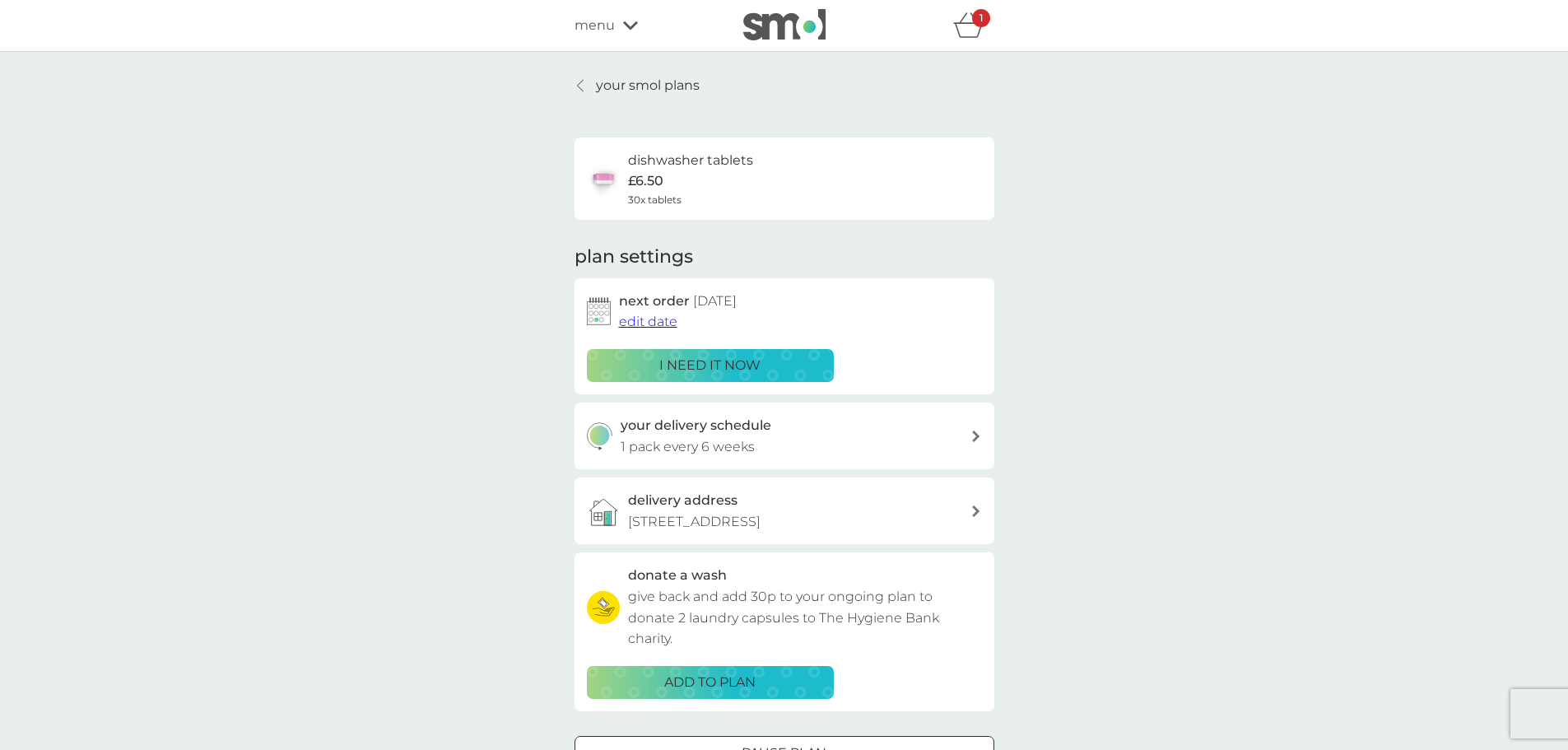
click at [586, 81] on div at bounding box center [581, 86] width 12 height 14
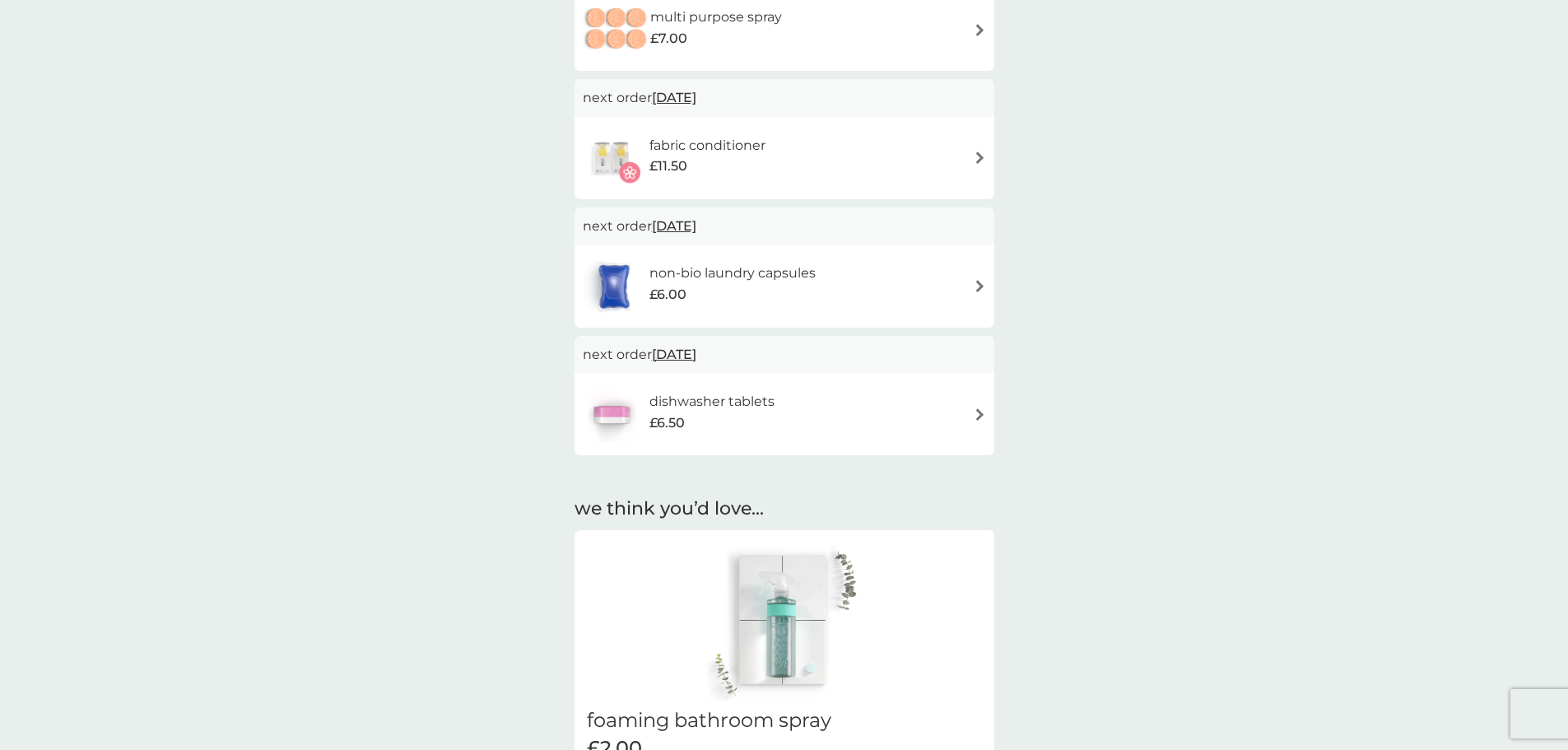
scroll to position [247, 0]
